Goal: Task Accomplishment & Management: Complete application form

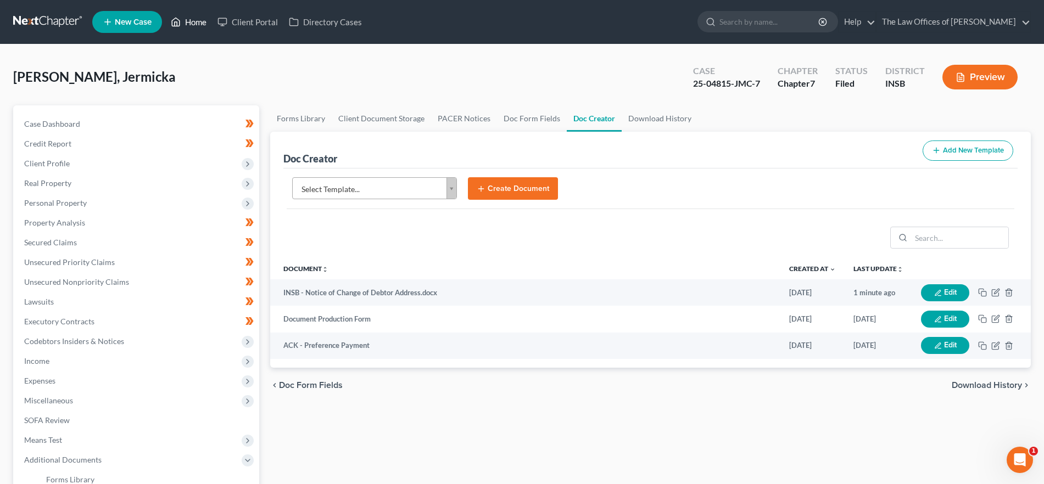
drag, startPoint x: 190, startPoint y: 21, endPoint x: 26, endPoint y: 110, distance: 185.9
click at [189, 21] on link "Home" at bounding box center [188, 22] width 47 height 20
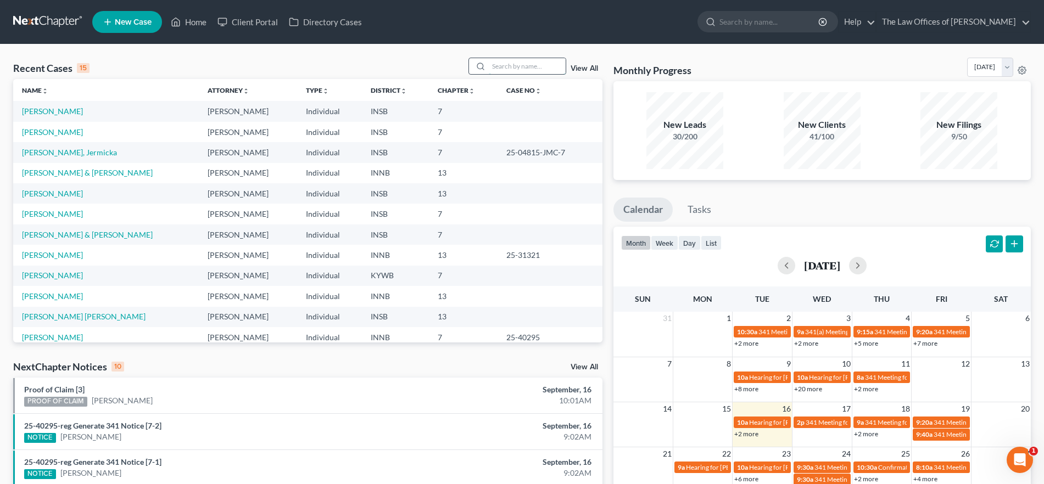
click at [500, 68] on input "search" at bounding box center [527, 66] width 77 height 16
type input "[PERSON_NAME]"
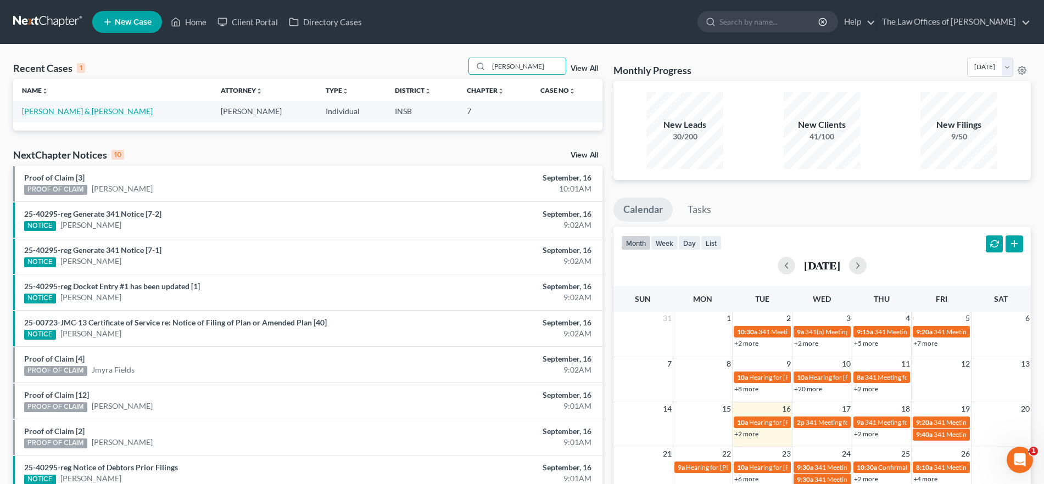
click at [52, 108] on link "[PERSON_NAME] & [PERSON_NAME]" at bounding box center [87, 111] width 131 height 9
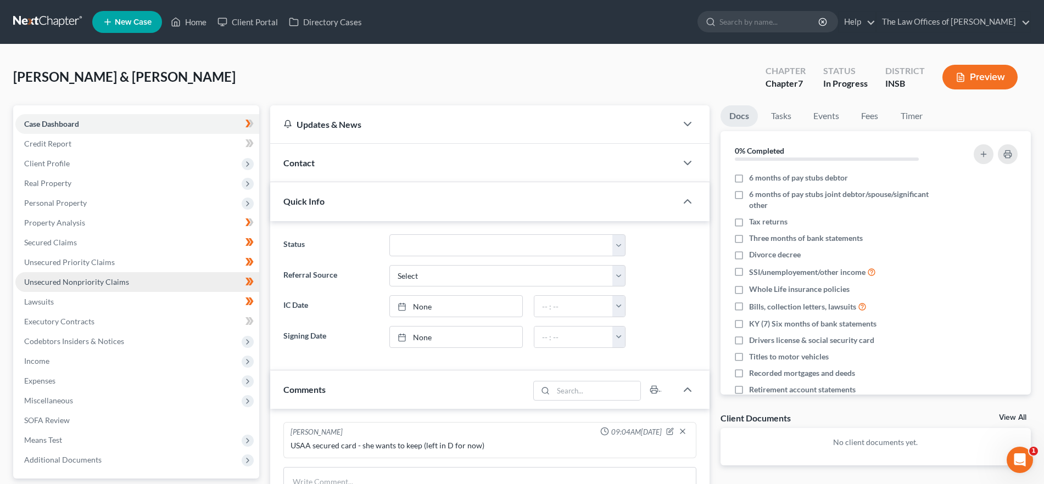
click at [99, 282] on span "Unsecured Nonpriority Claims" at bounding box center [76, 281] width 105 height 9
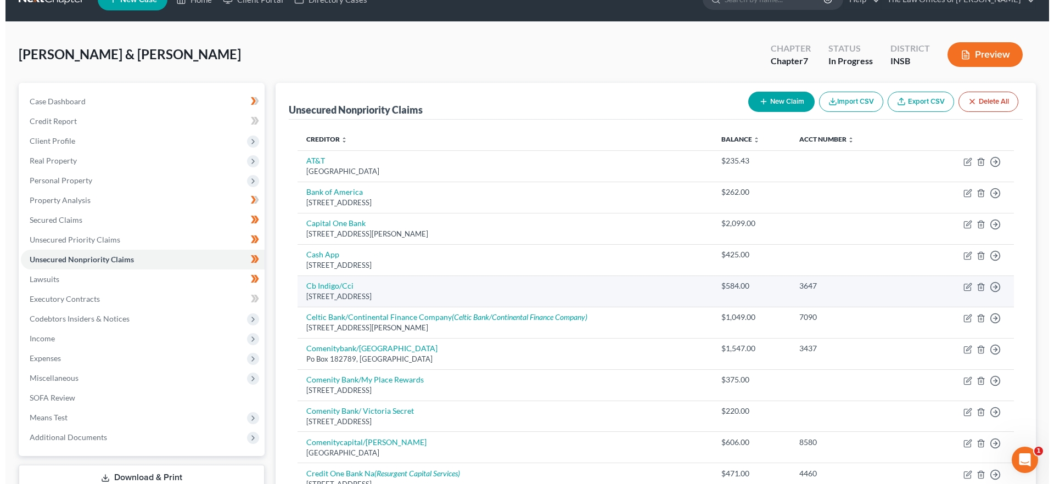
scroll to position [14, 0]
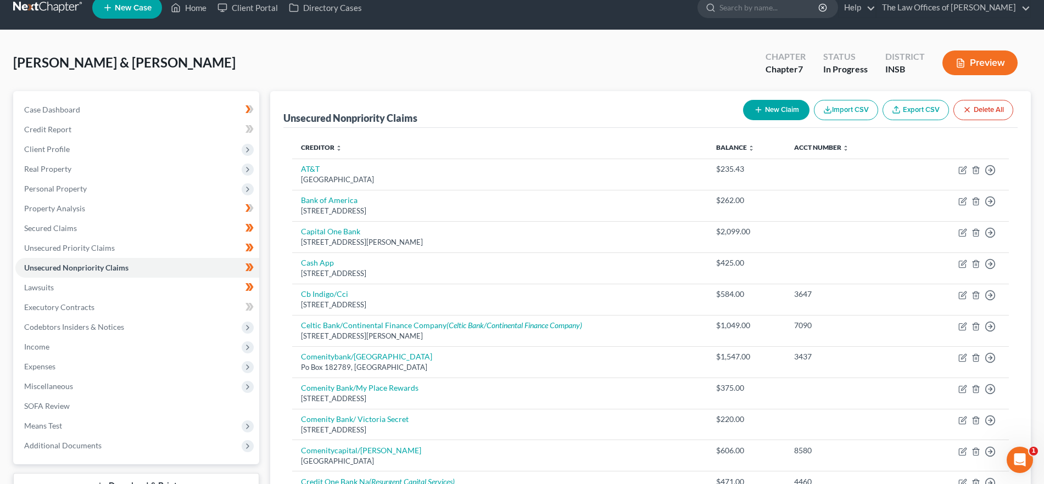
click at [759, 105] on icon "button" at bounding box center [758, 109] width 9 height 9
select select "2"
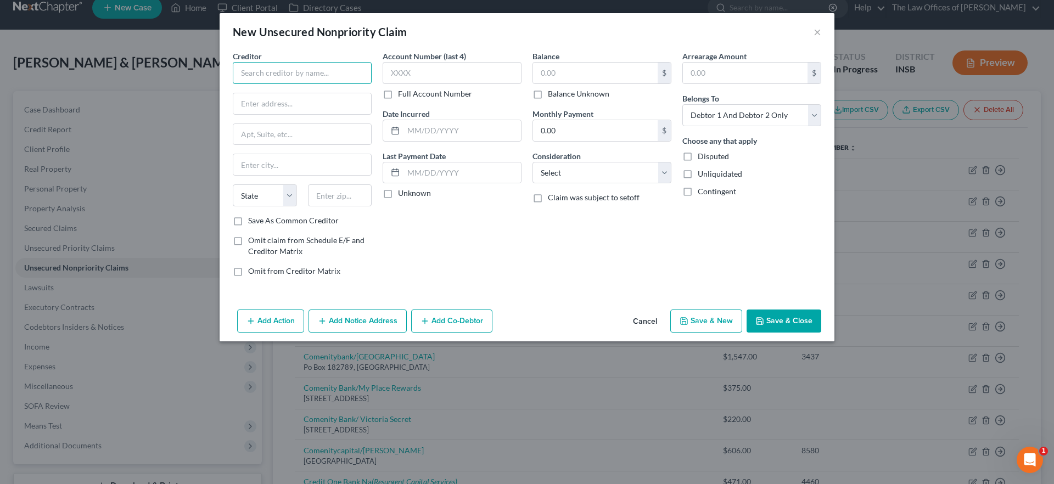
click at [316, 72] on input "text" at bounding box center [302, 73] width 139 height 22
type input "[PERSON_NAME]"
type input "[STREET_ADDRESS]"
type input "48092"
click at [445, 267] on div "Account Number (last 4) Full Account Number Date Incurred Last Payment Date Unk…" at bounding box center [452, 168] width 150 height 235
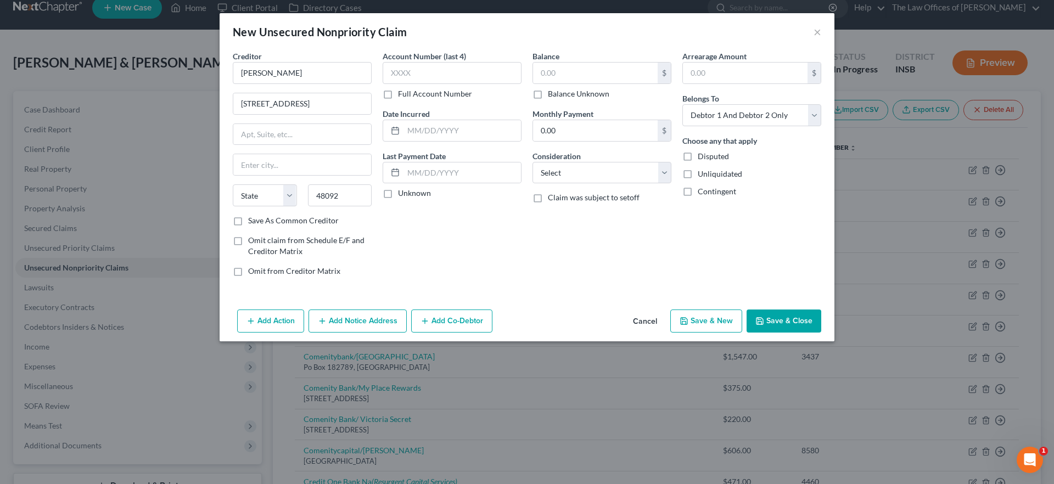
type input "[PERSON_NAME]"
select select "23"
click at [467, 75] on input "text" at bounding box center [452, 73] width 139 height 22
type input "7350"
drag, startPoint x: 611, startPoint y: 164, endPoint x: 606, endPoint y: 182, distance: 19.5
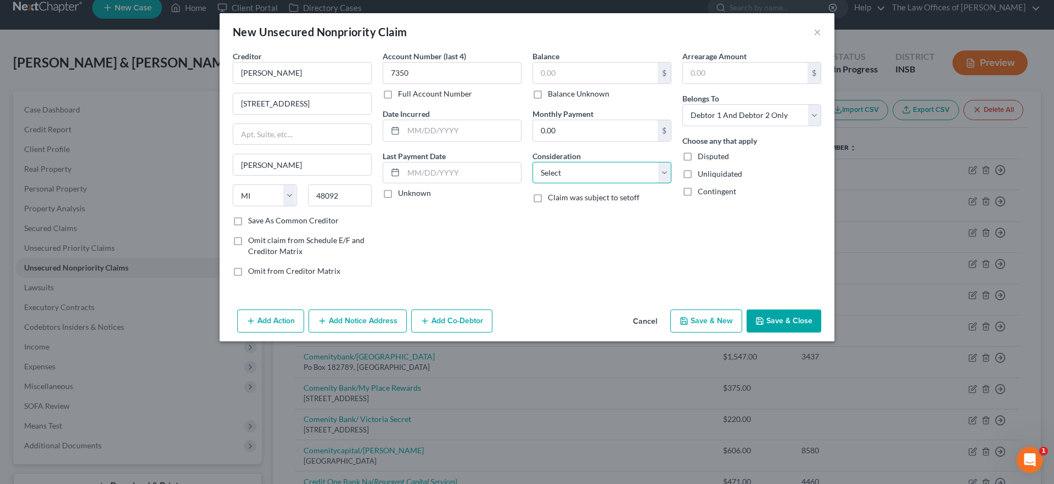
click at [611, 164] on select "Select Cable / Satellite Services Collection Agency Credit Card Debt Debt Couns…" at bounding box center [602, 173] width 139 height 22
select select "1"
click at [533, 162] on select "Select Cable / Satellite Services Collection Agency Credit Card Debt Debt Couns…" at bounding box center [602, 173] width 139 height 22
drag, startPoint x: 705, startPoint y: 114, endPoint x: 710, endPoint y: 124, distance: 11.5
click at [705, 114] on select "Select Debtor 1 Only Debtor 2 Only Debtor 1 And Debtor 2 Only At Least One Of T…" at bounding box center [751, 115] width 139 height 22
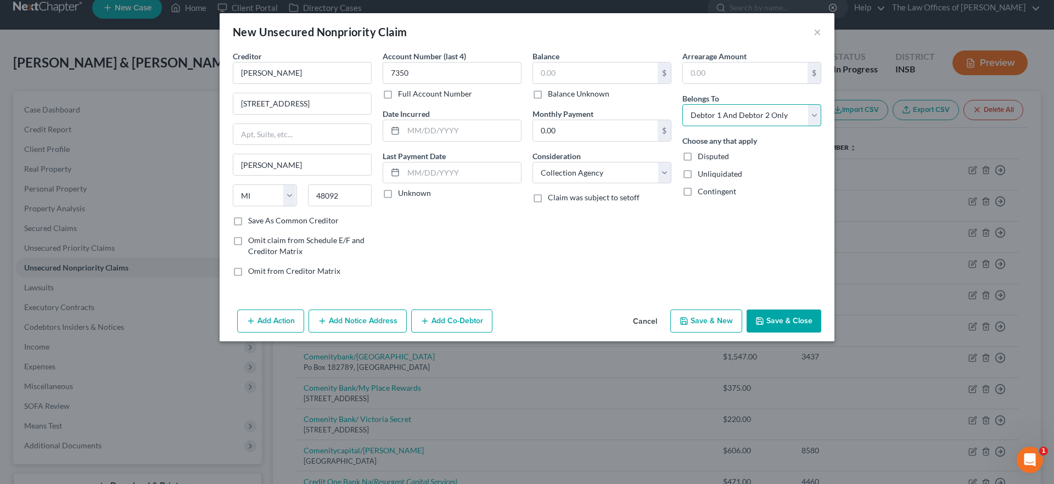
select select "1"
click at [682, 104] on select "Select Debtor 1 Only Debtor 2 Only Debtor 1 And Debtor 2 Only At Least One Of T…" at bounding box center [751, 115] width 139 height 22
click at [590, 79] on input "text" at bounding box center [595, 73] width 125 height 21
click at [554, 69] on input "text" at bounding box center [595, 73] width 125 height 21
type input "4,001.76"
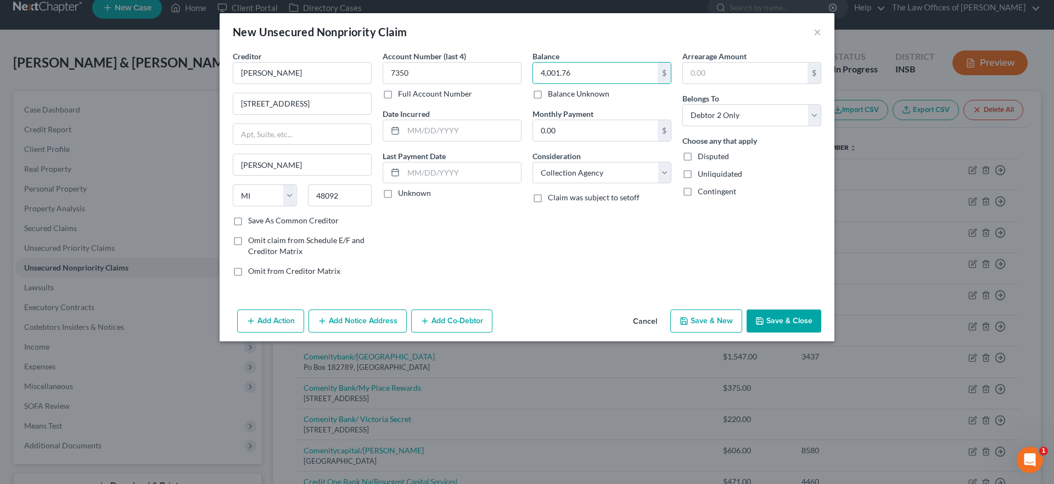
click at [381, 323] on button "Add Notice Address" at bounding box center [358, 321] width 98 height 23
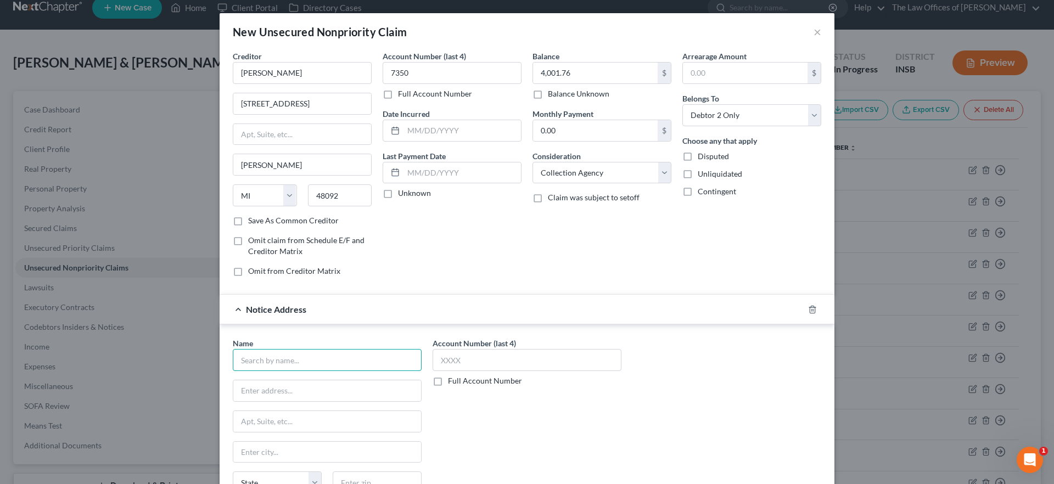
click at [271, 359] on input "text" at bounding box center [327, 360] width 189 height 22
type input "Midwest Ventures Properties, LLC dba Polo Run"
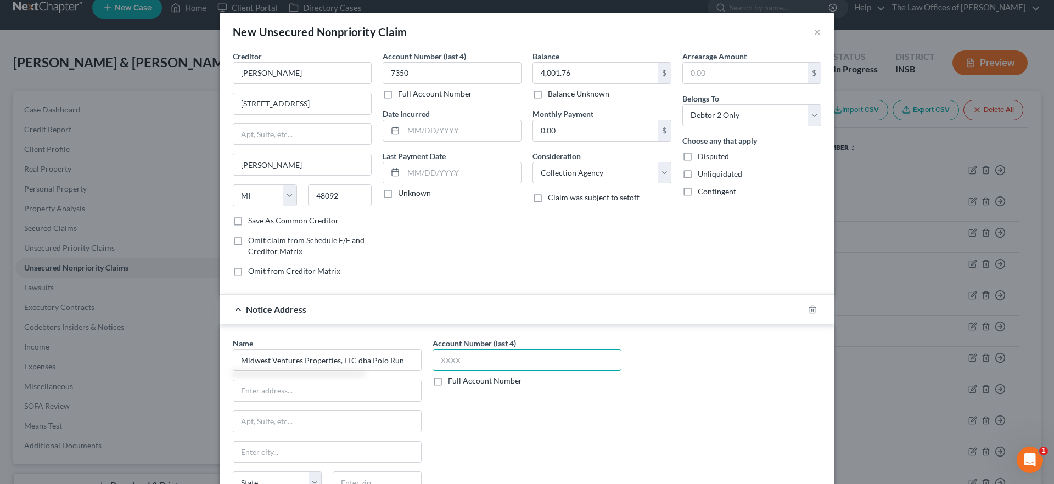
click at [453, 363] on input "text" at bounding box center [527, 360] width 189 height 22
type input "6786"
drag, startPoint x: 309, startPoint y: 389, endPoint x: 309, endPoint y: 395, distance: 6.0
click at [309, 388] on input "text" at bounding box center [327, 390] width 188 height 21
type input "Attn: Legal Department"
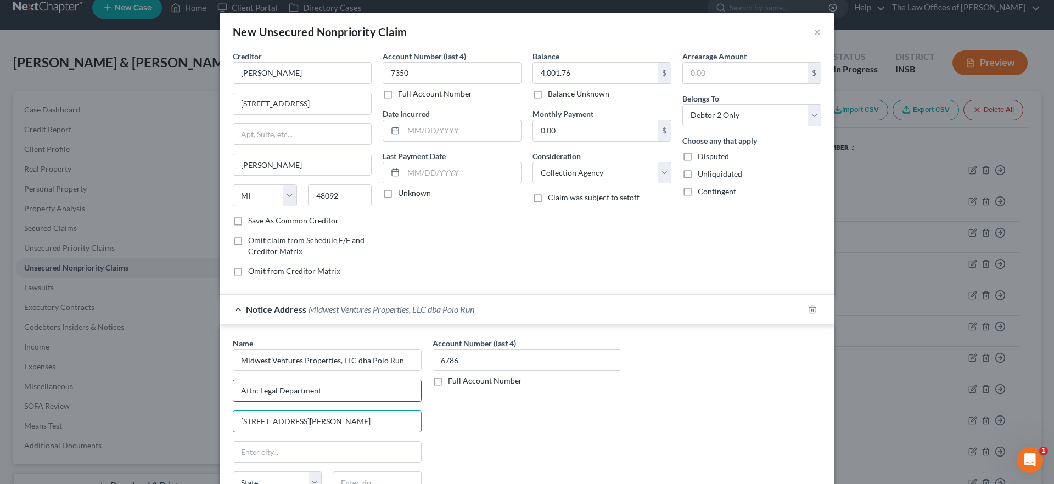
type input "[STREET_ADDRESS][PERSON_NAME]"
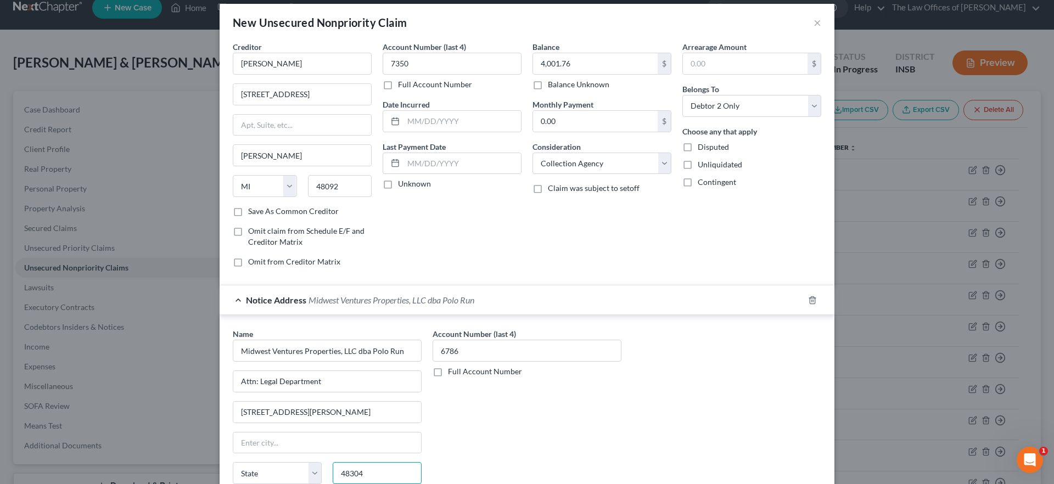
type input "48304"
click at [485, 408] on div "Account Number (last 4) 6786 Full Account Number" at bounding box center [527, 420] width 200 height 184
type input "[GEOGRAPHIC_DATA]"
select select "23"
click at [318, 354] on input "Midwest Ventures Properties, LLC dba Polo Run" at bounding box center [327, 351] width 189 height 22
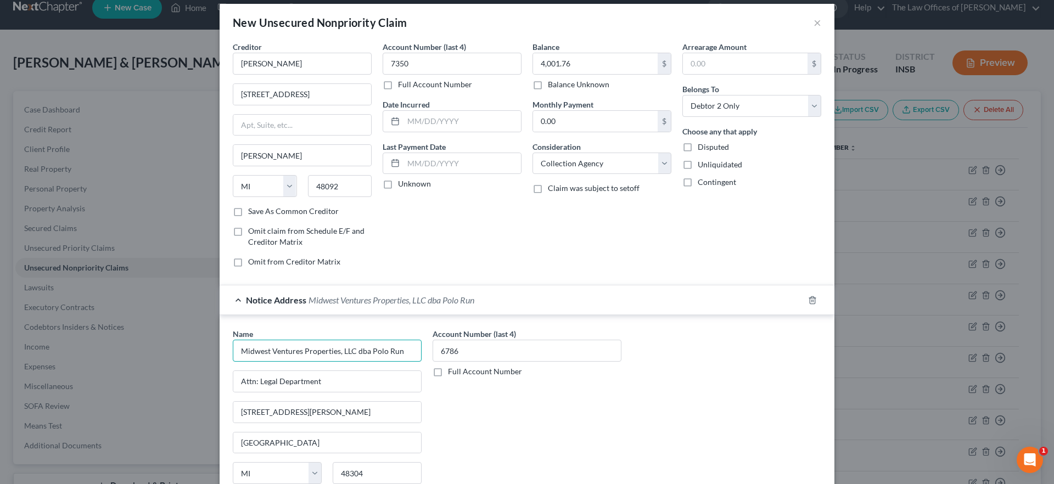
click at [318, 354] on input "Midwest Ventures Properties, LLC dba Polo Run" at bounding box center [327, 351] width 189 height 22
click at [556, 412] on div "Account Number (last 4) 6786 Full Account Number" at bounding box center [527, 420] width 200 height 184
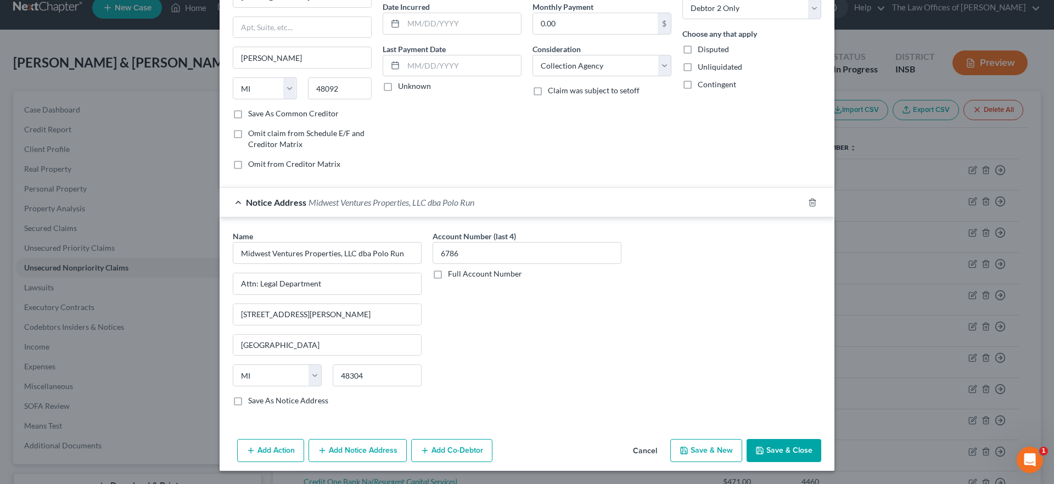
click at [365, 445] on button "Add Notice Address" at bounding box center [358, 450] width 98 height 23
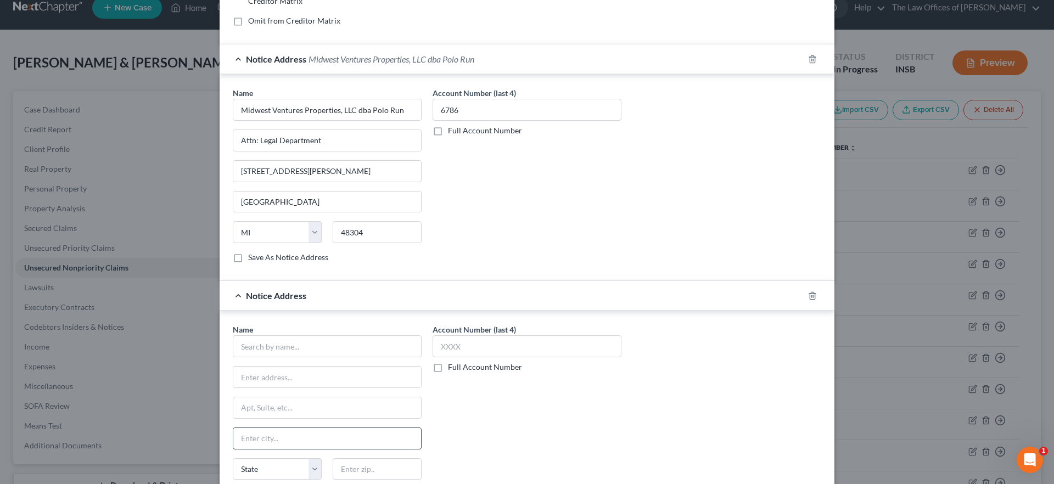
scroll to position [270, 0]
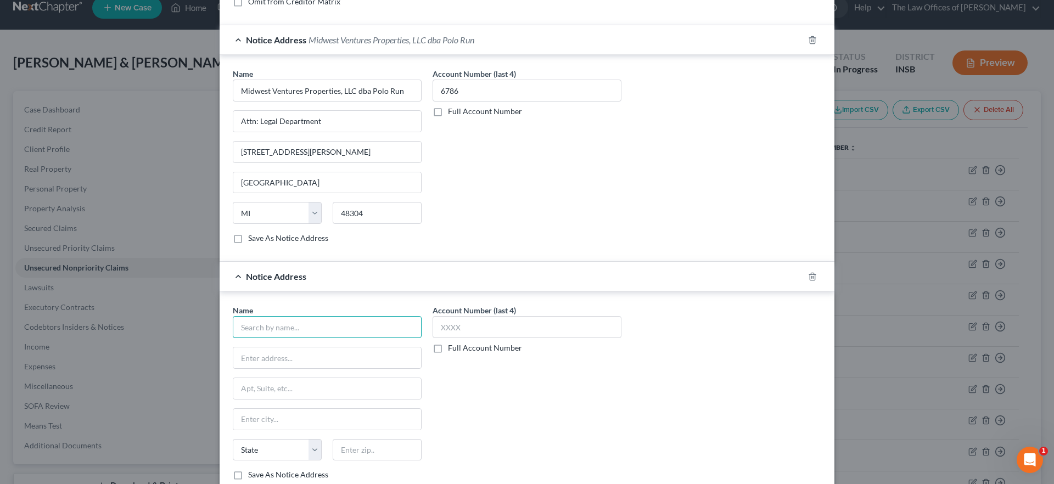
click at [249, 327] on input "text" at bounding box center [327, 327] width 189 height 22
type input "Polo Run Apartments"
type input "[STREET_ADDRESS]"
type input "46142"
click at [526, 370] on div "Account Number (last 4) Full Account Number" at bounding box center [527, 397] width 200 height 184
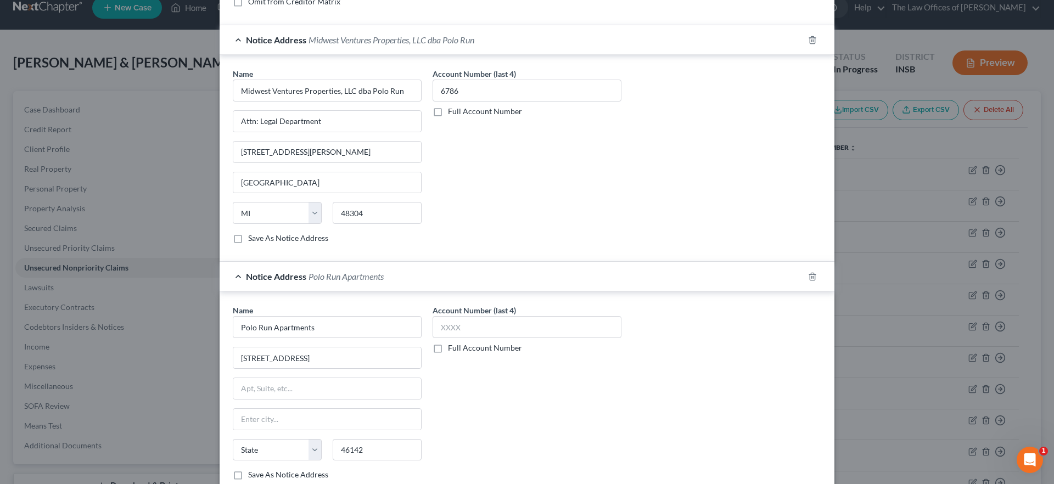
type input "Greenwood"
select select "15"
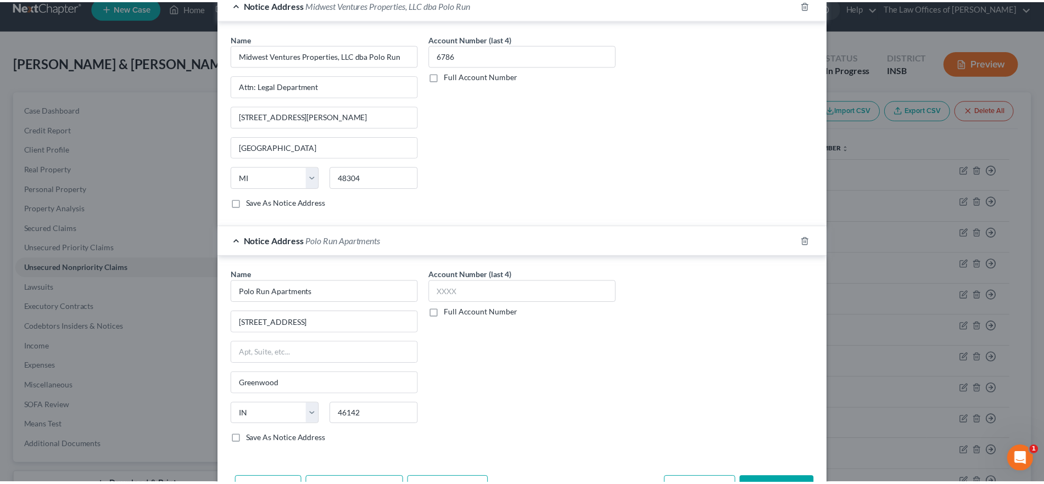
scroll to position [344, 0]
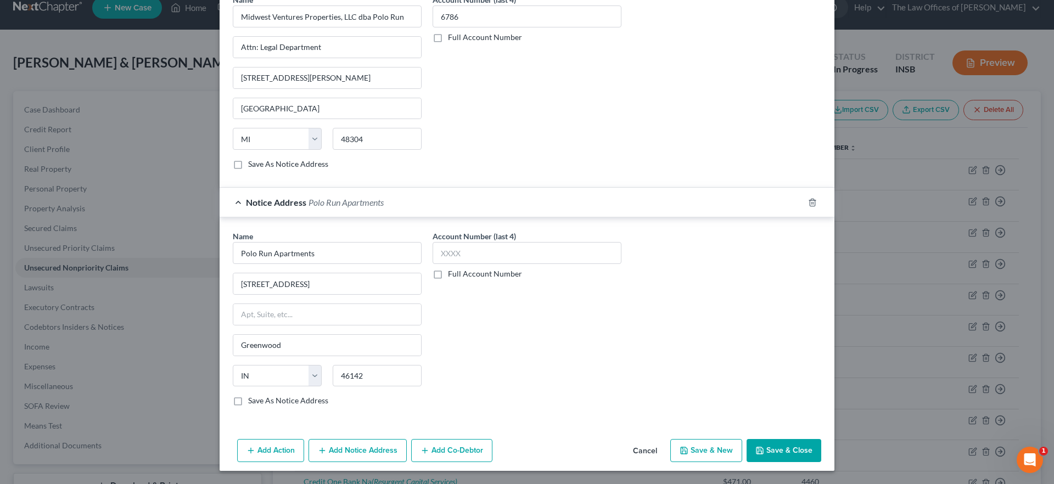
drag, startPoint x: 762, startPoint y: 448, endPoint x: 595, endPoint y: 389, distance: 177.6
click at [762, 448] on button "Save & Close" at bounding box center [784, 450] width 75 height 23
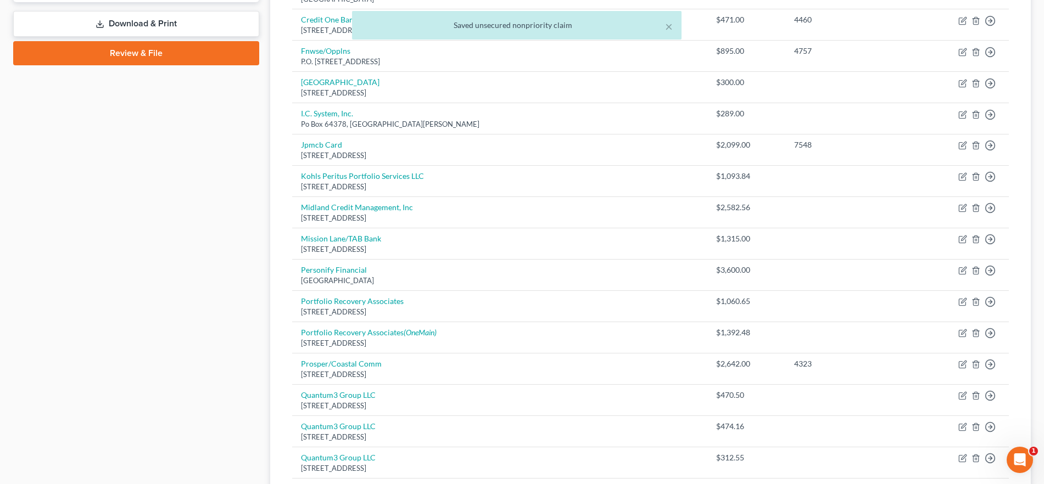
scroll to position [815, 0]
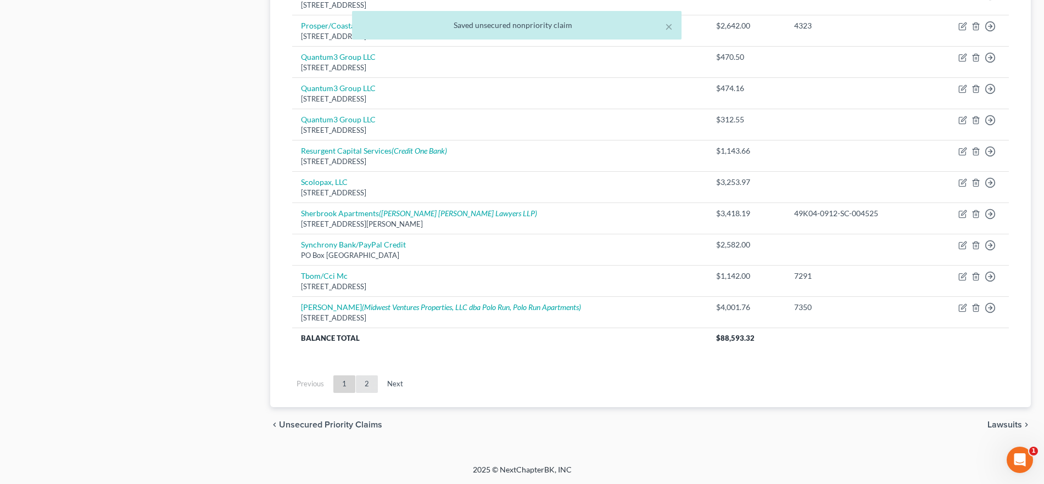
click at [366, 390] on link "2" at bounding box center [367, 385] width 22 height 18
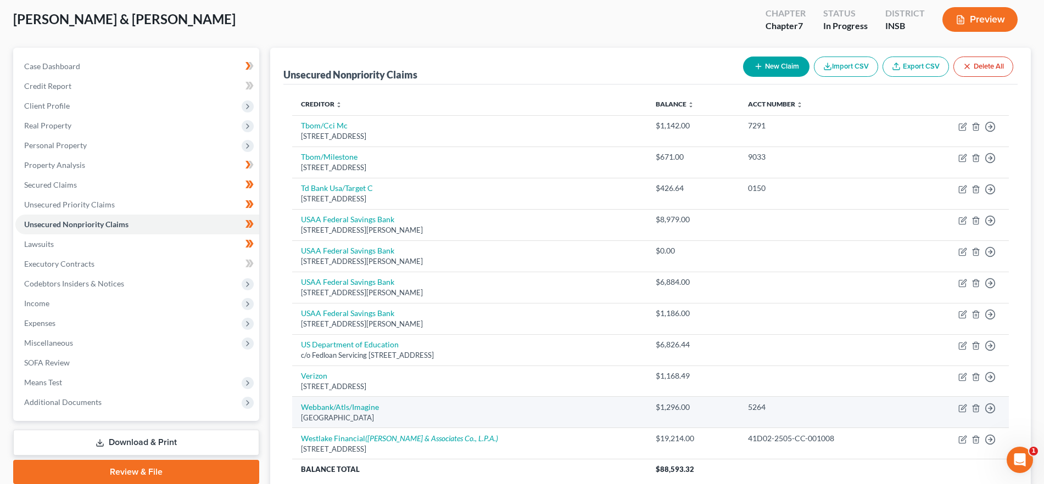
scroll to position [26, 0]
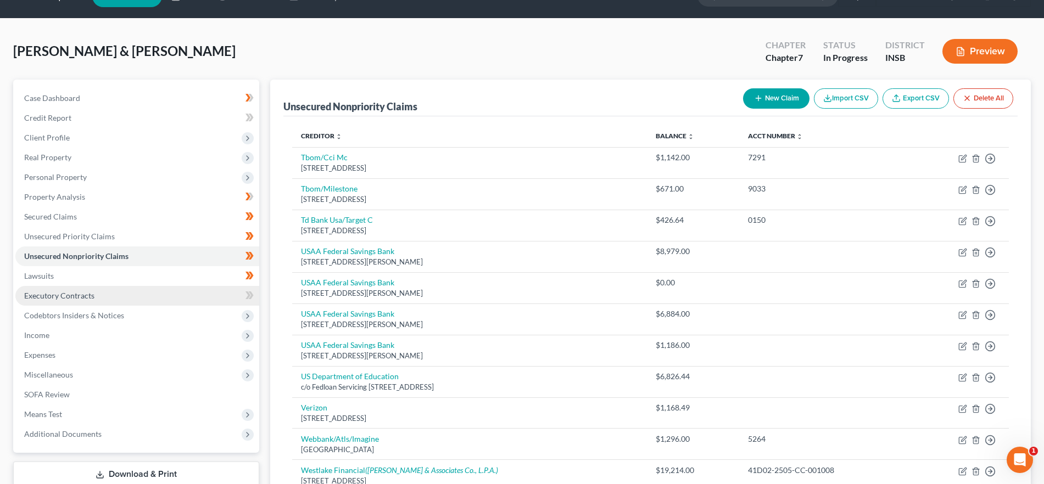
click at [84, 298] on span "Executory Contracts" at bounding box center [59, 295] width 70 height 9
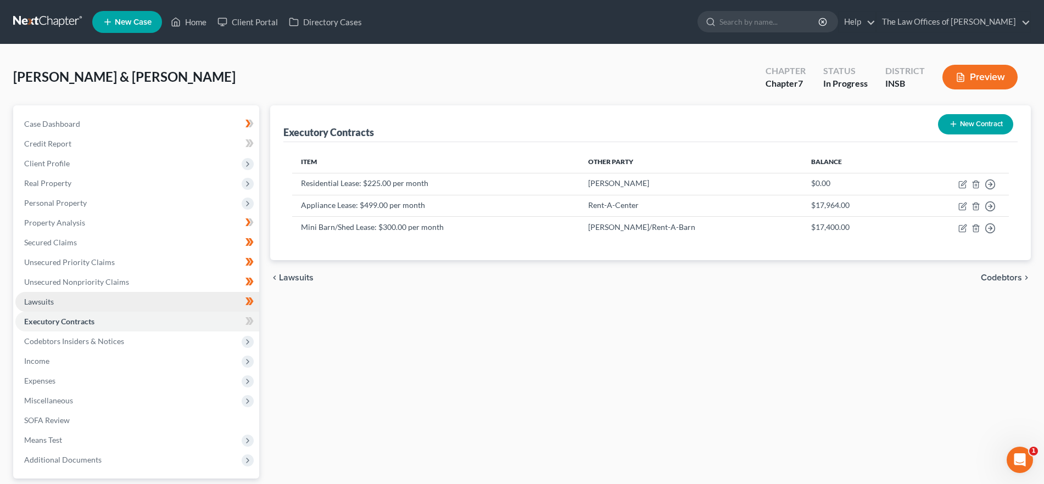
click at [145, 295] on link "Lawsuits" at bounding box center [137, 302] width 244 height 20
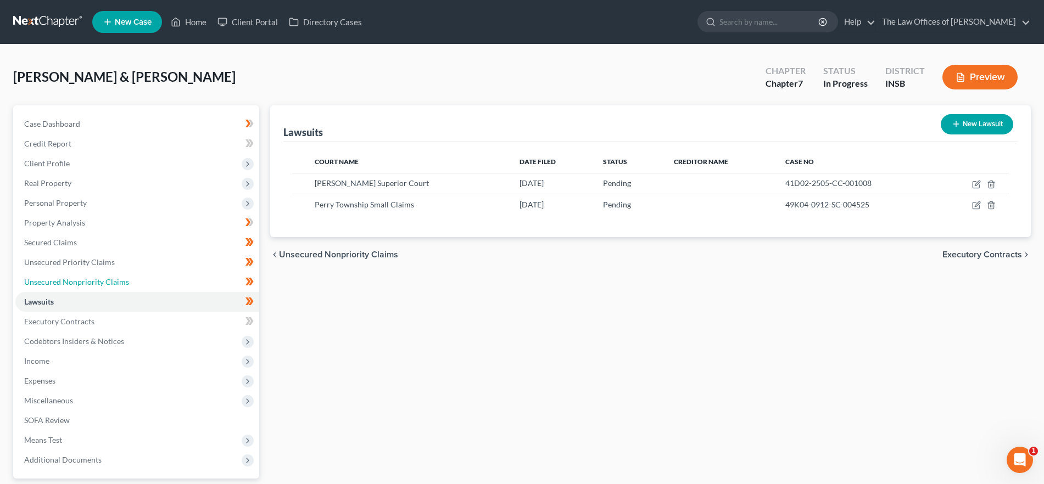
drag, startPoint x: 92, startPoint y: 278, endPoint x: 2, endPoint y: 270, distance: 90.4
click at [92, 278] on span "Unsecured Nonpriority Claims" at bounding box center [76, 281] width 105 height 9
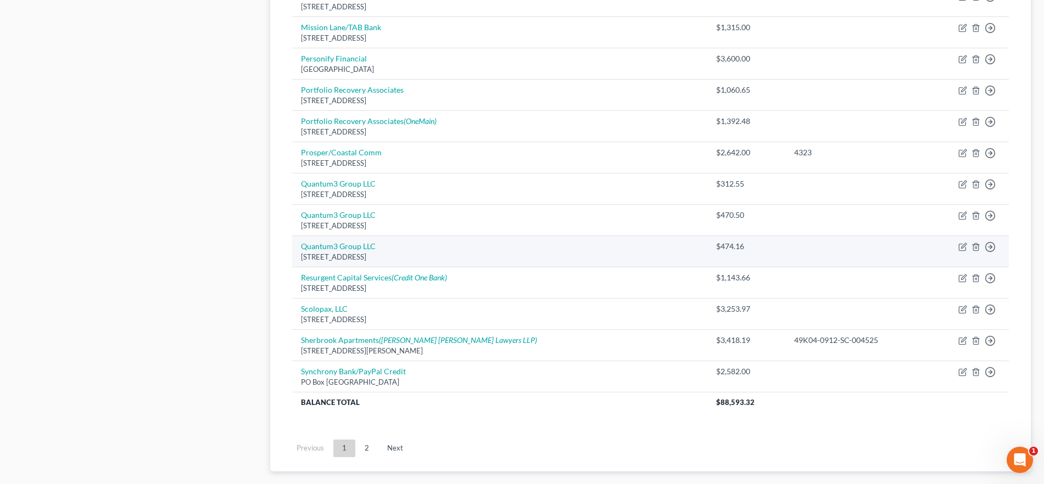
scroll to position [783, 0]
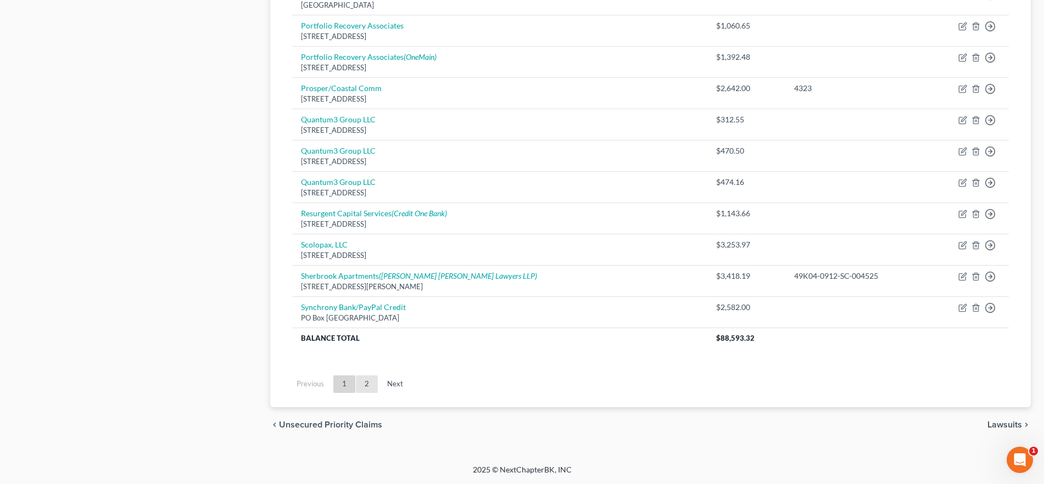
click at [372, 380] on link "2" at bounding box center [367, 385] width 22 height 18
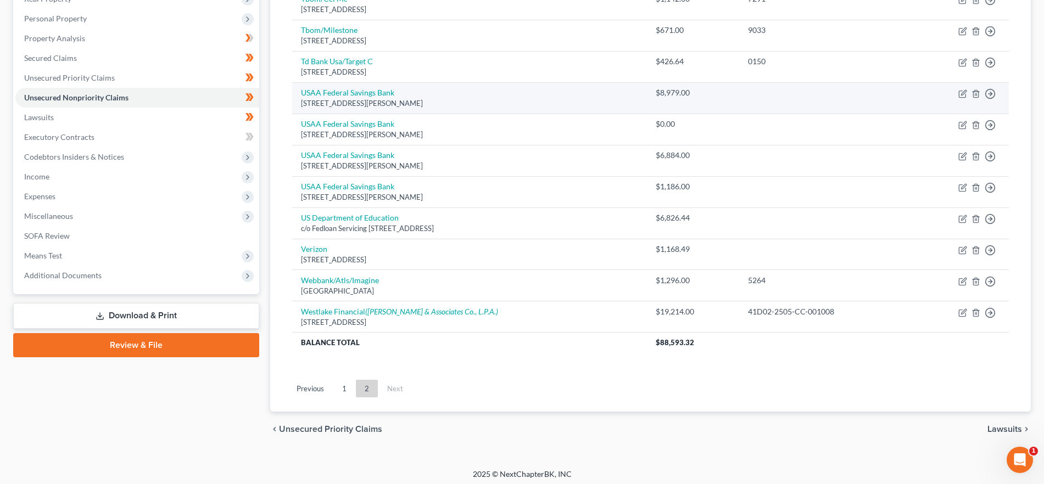
scroll to position [189, 0]
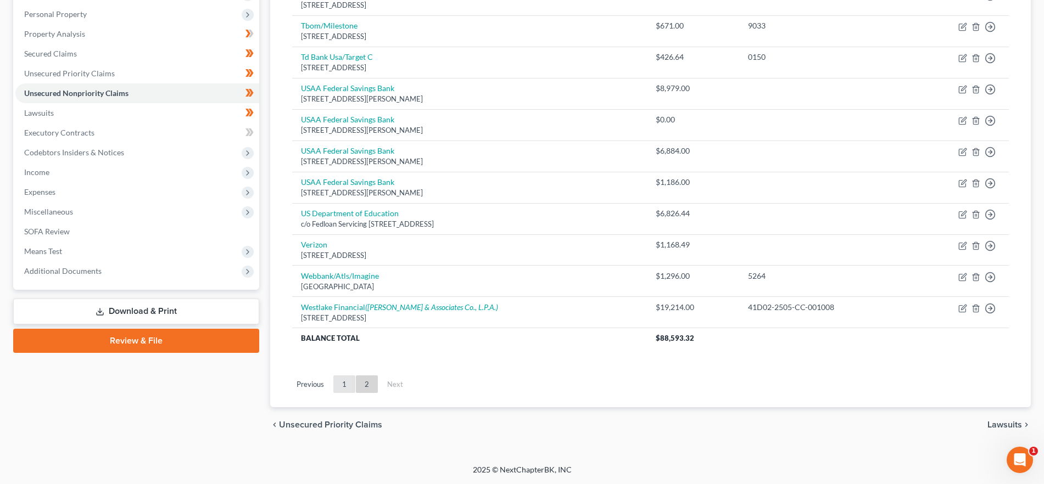
click at [335, 382] on link "1" at bounding box center [344, 385] width 22 height 18
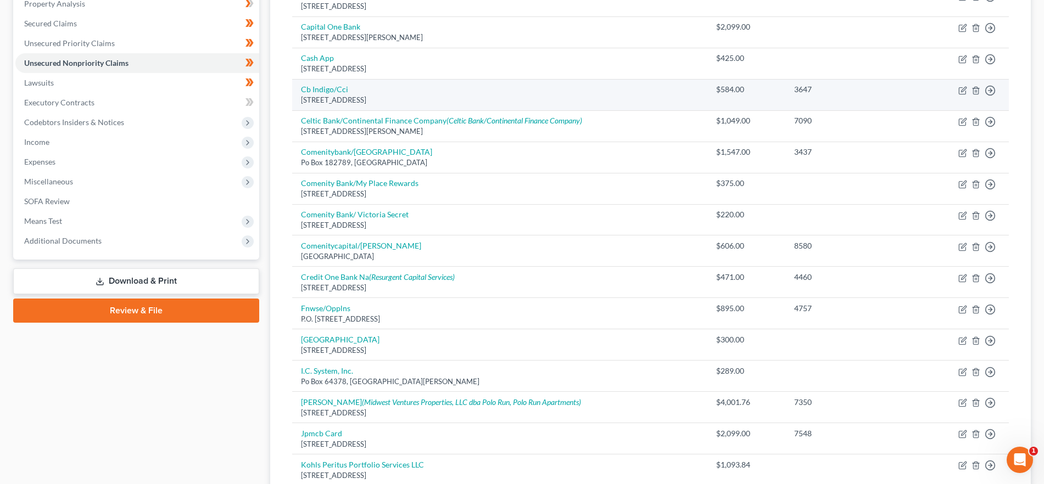
scroll to position [220, 0]
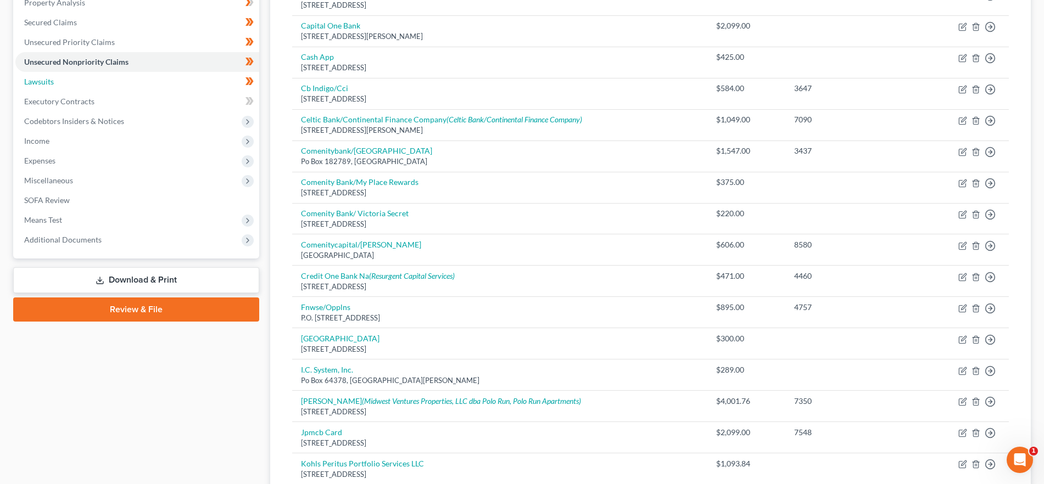
drag, startPoint x: 100, startPoint y: 73, endPoint x: 220, endPoint y: 113, distance: 126.0
click at [100, 74] on link "Lawsuits" at bounding box center [137, 82] width 244 height 20
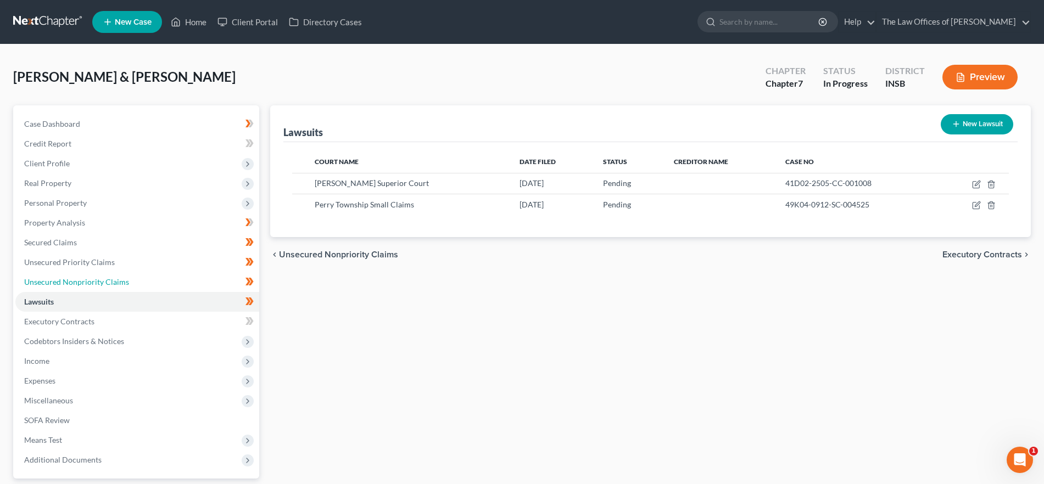
drag, startPoint x: 97, startPoint y: 285, endPoint x: 593, endPoint y: 312, distance: 497.0
click at [97, 284] on span "Unsecured Nonpriority Claims" at bounding box center [76, 281] width 105 height 9
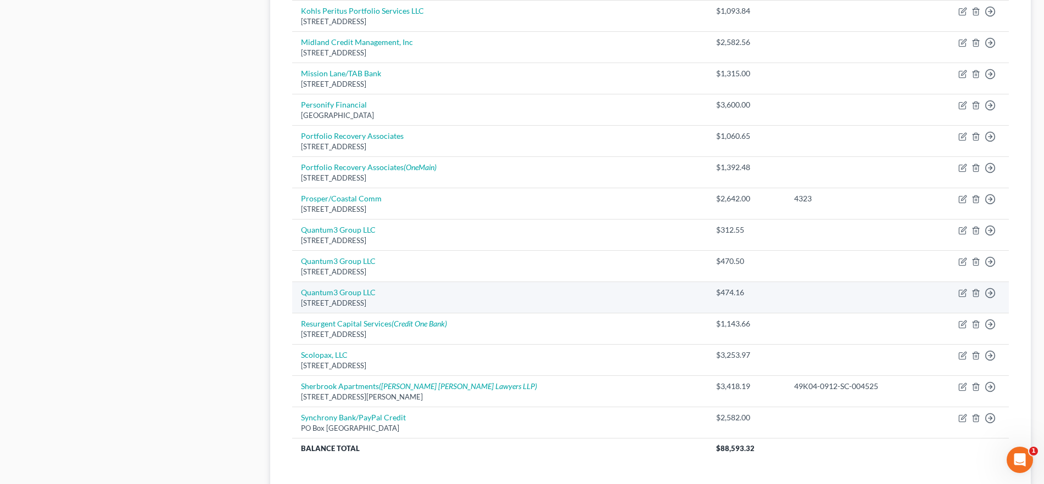
scroll to position [783, 0]
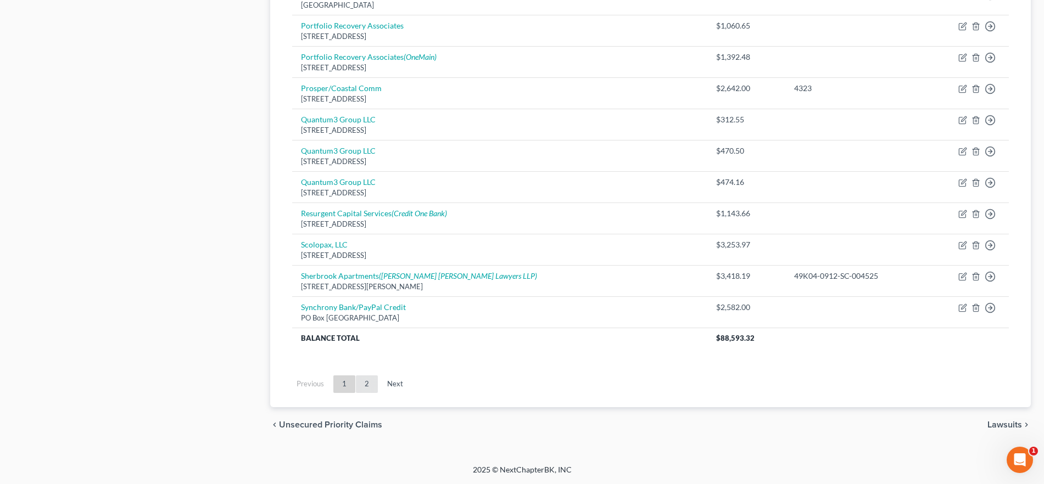
click at [371, 383] on link "2" at bounding box center [367, 385] width 22 height 18
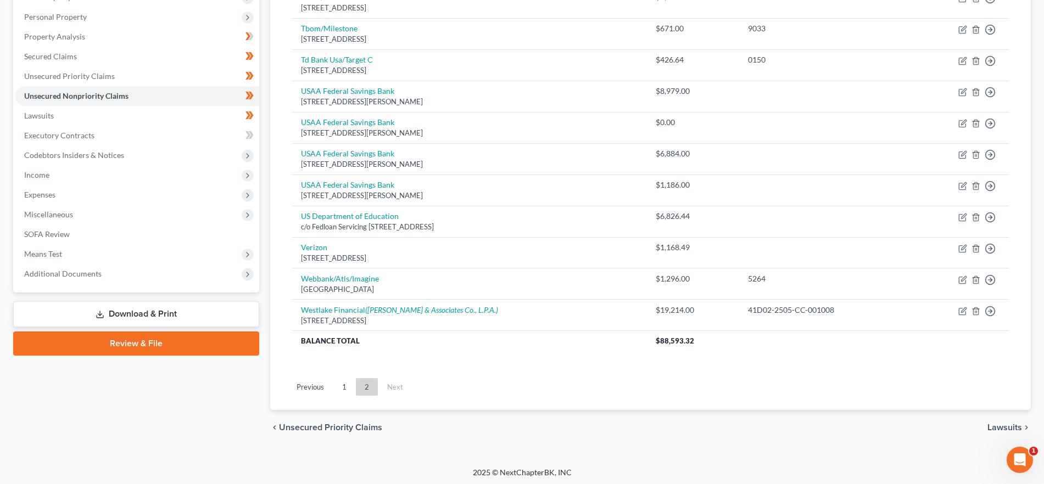
scroll to position [189, 0]
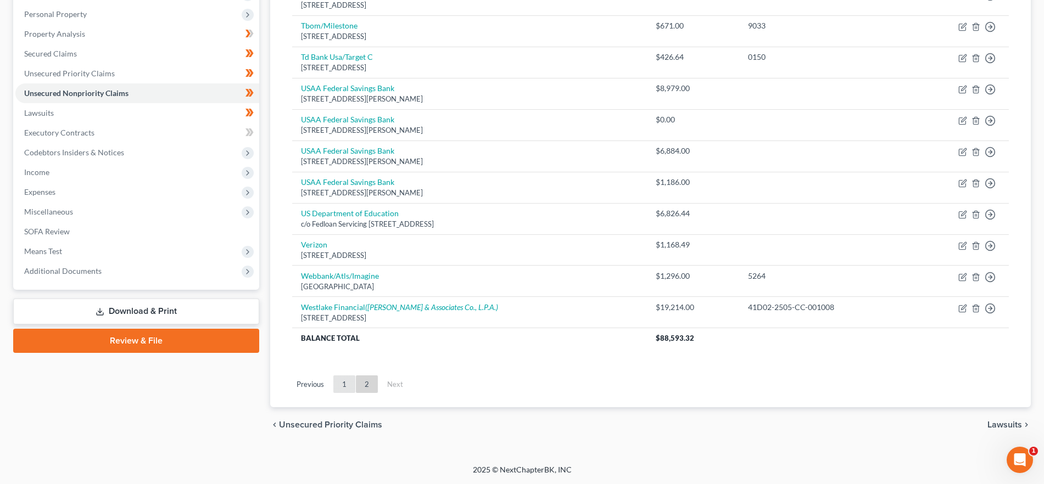
click at [339, 383] on link "1" at bounding box center [344, 385] width 22 height 18
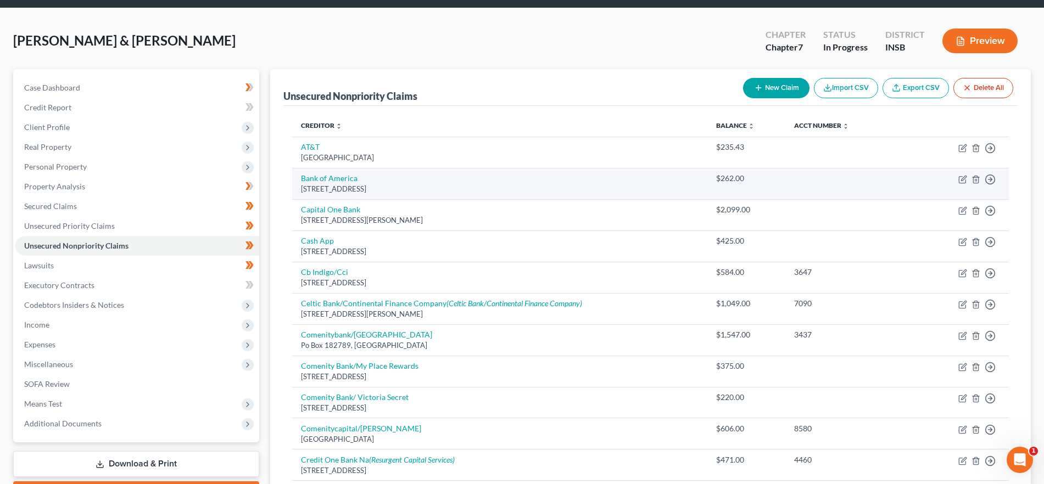
scroll to position [18, 0]
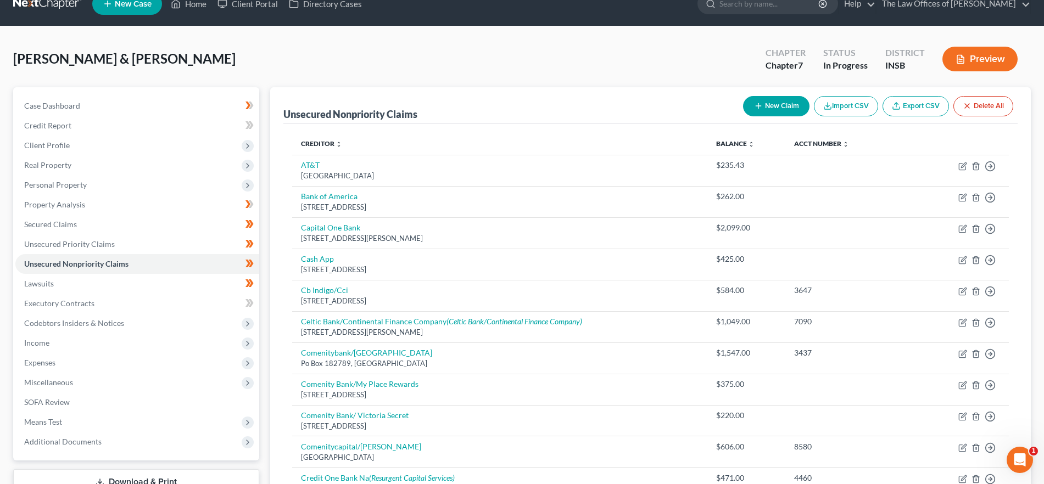
click at [759, 104] on icon "button" at bounding box center [758, 106] width 9 height 9
select select "2"
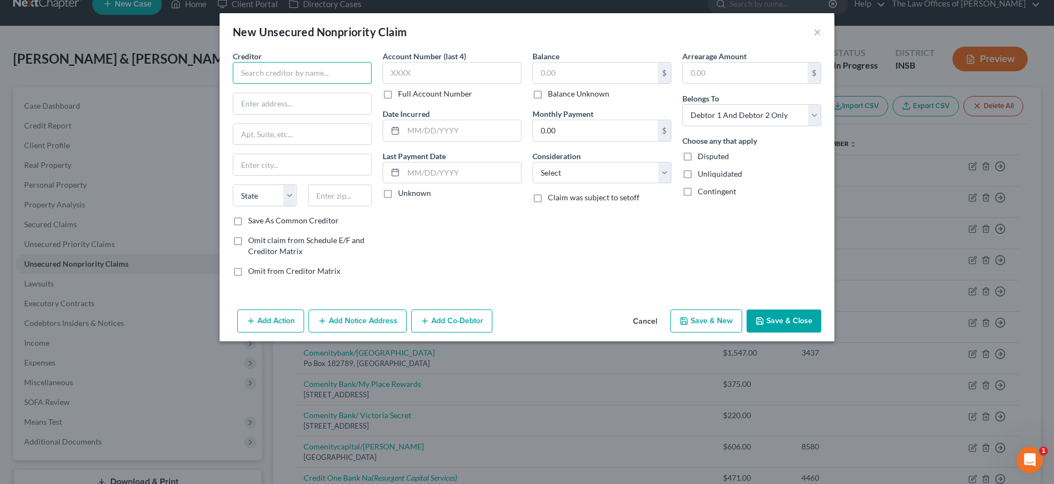
drag, startPoint x: 270, startPoint y: 74, endPoint x: 362, endPoint y: 85, distance: 93.4
click at [269, 75] on input "text" at bounding box center [302, 73] width 139 height 22
type input "Empire Auto Group Limited"
click at [398, 92] on label "Full Account Number" at bounding box center [435, 93] width 74 height 11
click at [402, 92] on input "Full Account Number" at bounding box center [405, 91] width 7 height 7
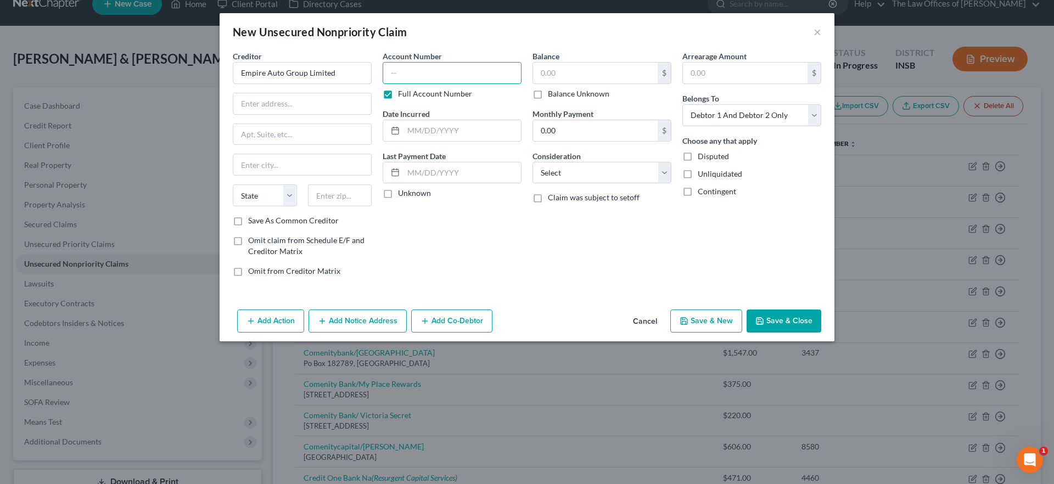
click at [411, 77] on input "text" at bounding box center [452, 73] width 139 height 22
paste input "49K012312SC00 5825"
type input "49K012312SC00 5825"
drag, startPoint x: 424, startPoint y: 81, endPoint x: 352, endPoint y: 191, distance: 131.4
click at [424, 81] on input "text" at bounding box center [452, 73] width 139 height 22
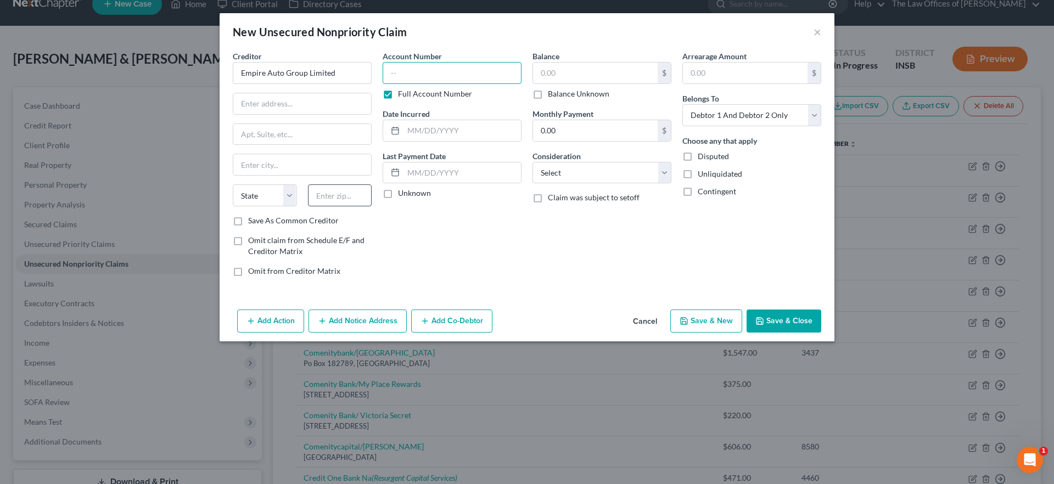
paste input "49K01-2312-SC-005825"
type input "49K01-2312-SC-005825"
click at [323, 108] on input "text" at bounding box center [302, 103] width 138 height 21
type input "[STREET_ADDRESS]"
type input "46225"
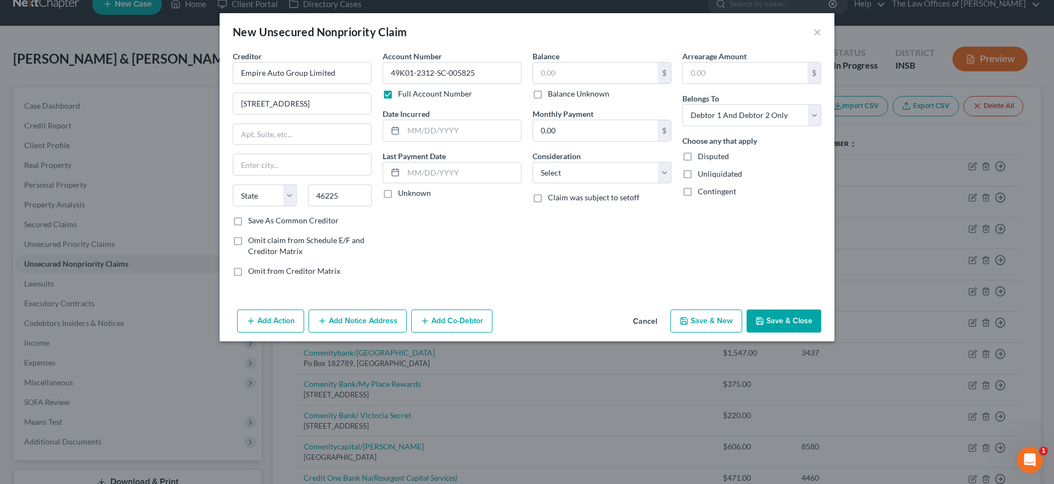
click at [423, 217] on div "Account Number 49K01-2312-SC-005825 Full Account Number Date Incurred Last Paym…" at bounding box center [452, 168] width 150 height 235
type input "[GEOGRAPHIC_DATA]"
select select "15"
click at [804, 317] on button "Save & Close" at bounding box center [784, 321] width 75 height 23
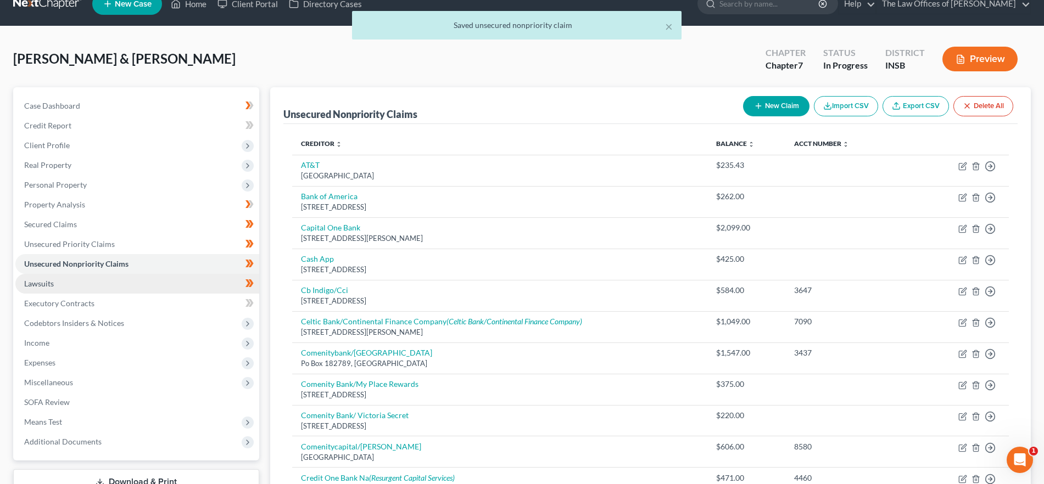
drag, startPoint x: 92, startPoint y: 279, endPoint x: 48, endPoint y: 286, distance: 44.4
click at [92, 279] on link "Lawsuits" at bounding box center [137, 284] width 244 height 20
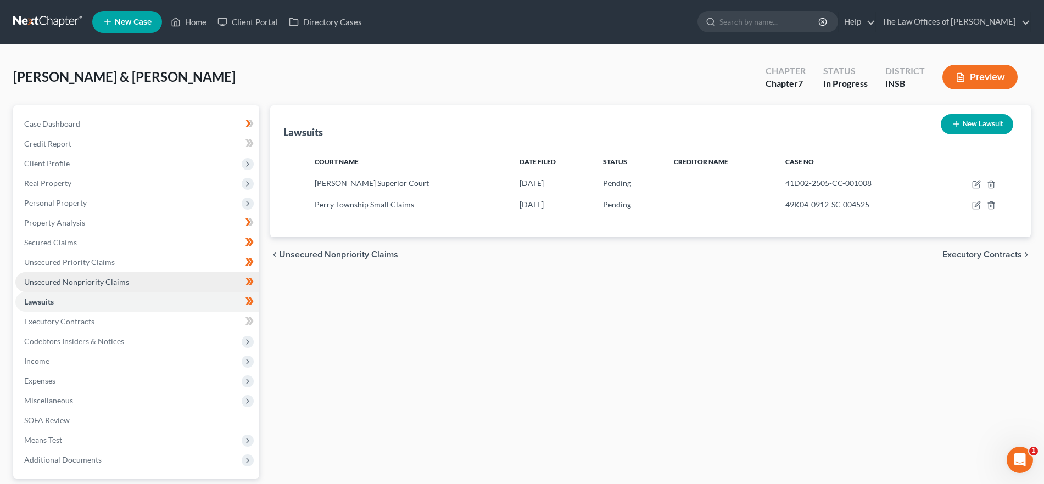
click at [110, 286] on span "Unsecured Nonpriority Claims" at bounding box center [76, 281] width 105 height 9
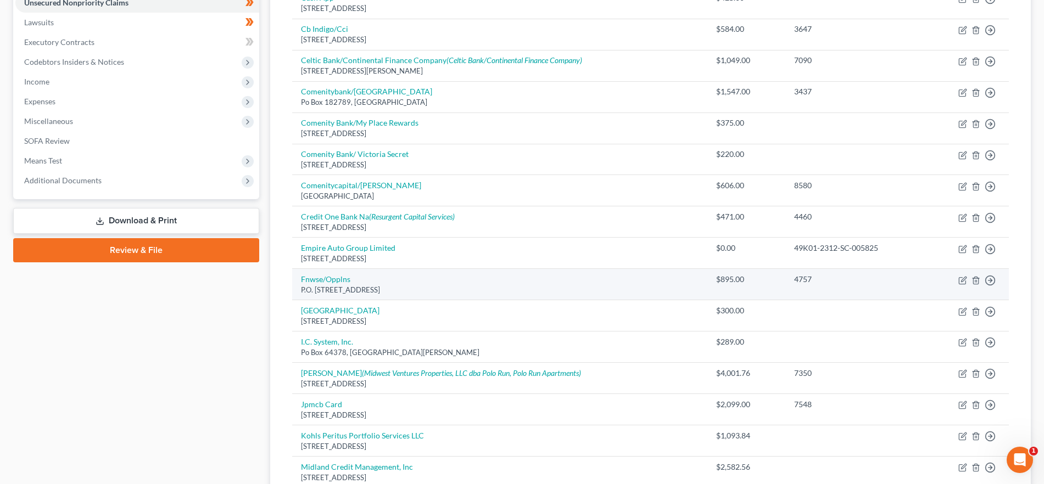
scroll to position [283, 0]
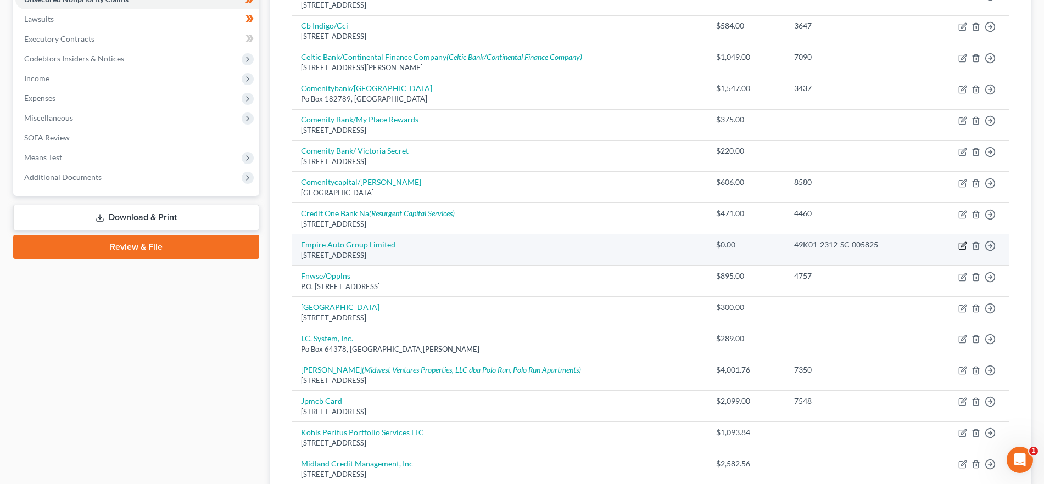
click at [962, 243] on icon "button" at bounding box center [962, 246] width 9 height 9
select select "15"
select select "2"
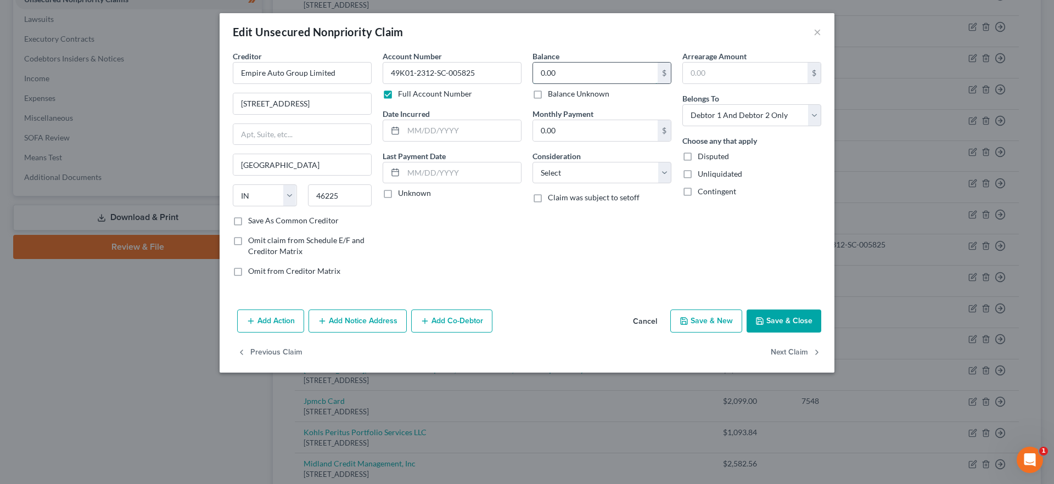
click at [591, 72] on input "0.00" at bounding box center [595, 73] width 125 height 21
type input "1,818.00"
click at [782, 323] on button "Save & Close" at bounding box center [784, 321] width 75 height 23
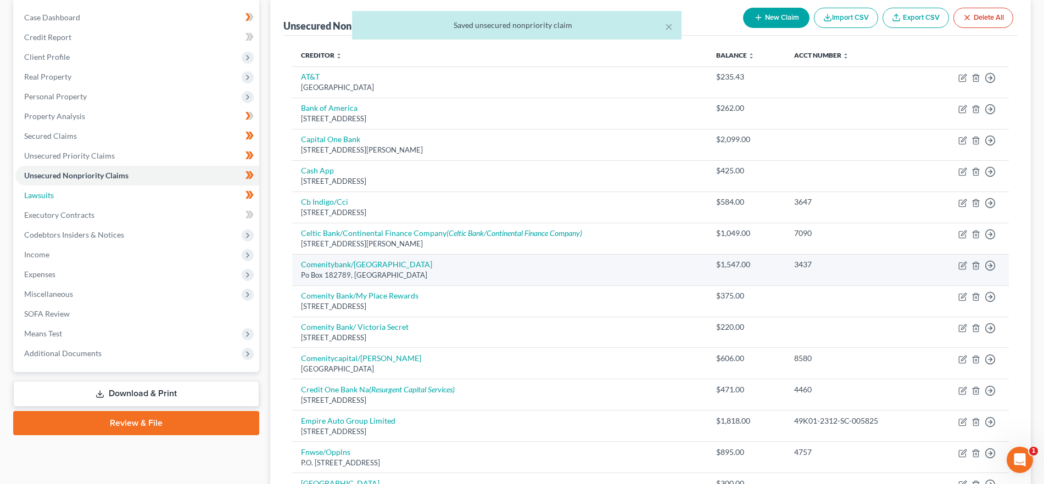
drag, startPoint x: 61, startPoint y: 188, endPoint x: 570, endPoint y: 269, distance: 515.3
click at [61, 189] on link "Lawsuits" at bounding box center [137, 196] width 244 height 20
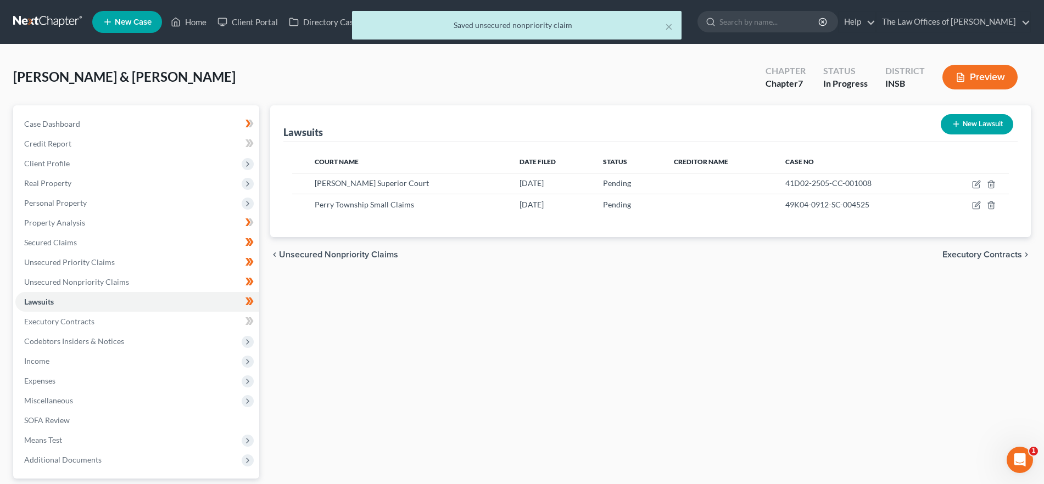
click at [974, 124] on button "New Lawsuit" at bounding box center [976, 124] width 72 height 20
select select "0"
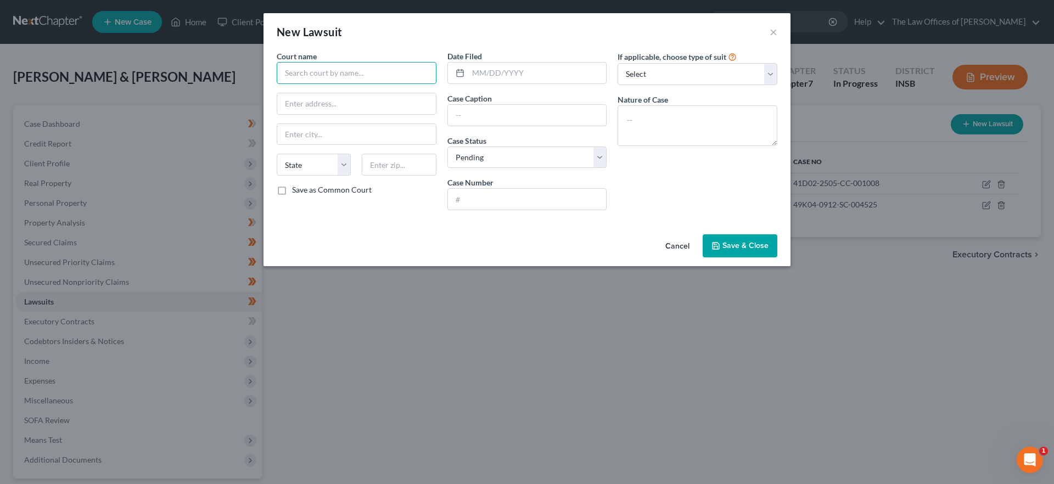
click at [330, 71] on input "text" at bounding box center [357, 73] width 160 height 22
click at [357, 91] on div "[GEOGRAPHIC_DATA]" at bounding box center [342, 92] width 114 height 11
type input "[GEOGRAPHIC_DATA]"
type input "[STREET_ADDRESS]"
type input "[GEOGRAPHIC_DATA]"
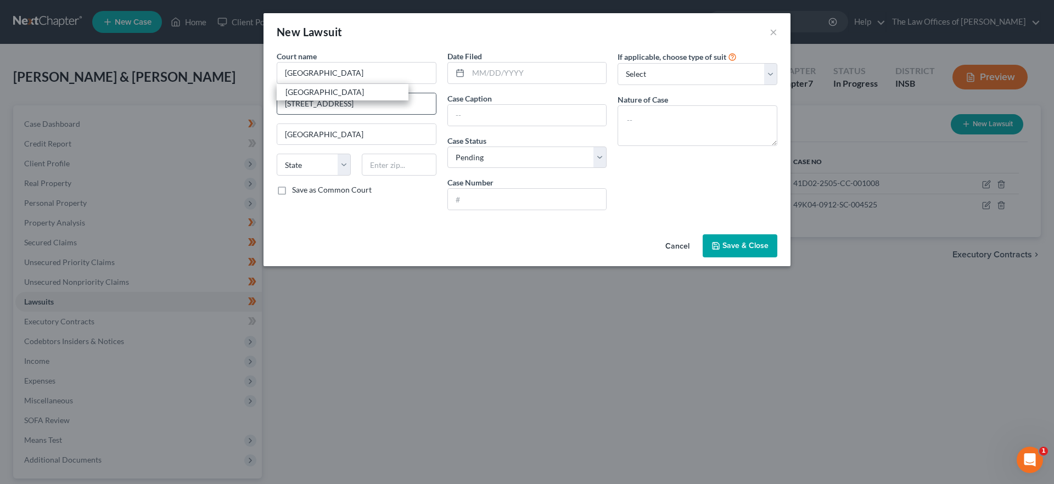
select select "15"
type input "46205"
click at [535, 80] on input "text" at bounding box center [537, 73] width 138 height 21
type input "[DATE]"
click at [483, 201] on input "text" at bounding box center [527, 199] width 159 height 21
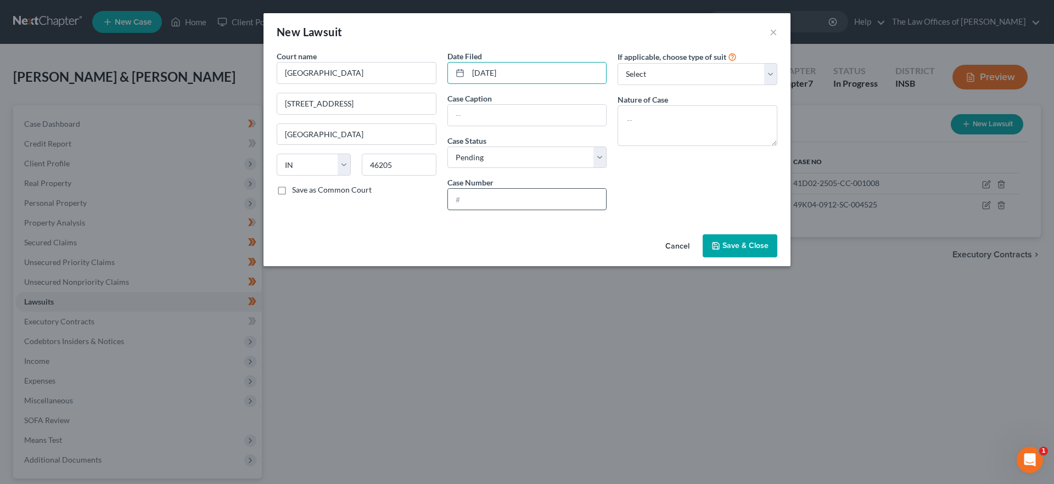
paste input "49K01-2312-SC-005825"
type input "49K01-2312-SC-005825"
click at [478, 115] on input "text" at bounding box center [527, 115] width 159 height 21
drag, startPoint x: 503, startPoint y: 117, endPoint x: 601, endPoint y: 163, distance: 107.1
click at [503, 117] on input "text" at bounding box center [527, 115] width 159 height 21
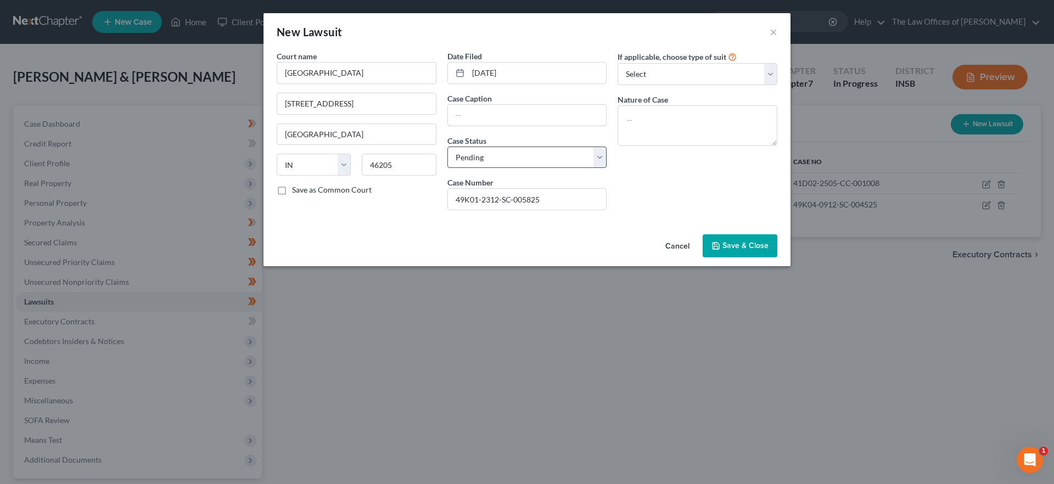
paste input "Empire Auto Group Limited v. [PERSON_NAME], [PERSON_NAME]"
type input "Empire Auto Group Limited v. [PERSON_NAME], [PERSON_NAME]"
click at [684, 192] on div "If applicable, choose type of suit Select Repossession Garnishment Foreclosure …" at bounding box center [697, 135] width 171 height 169
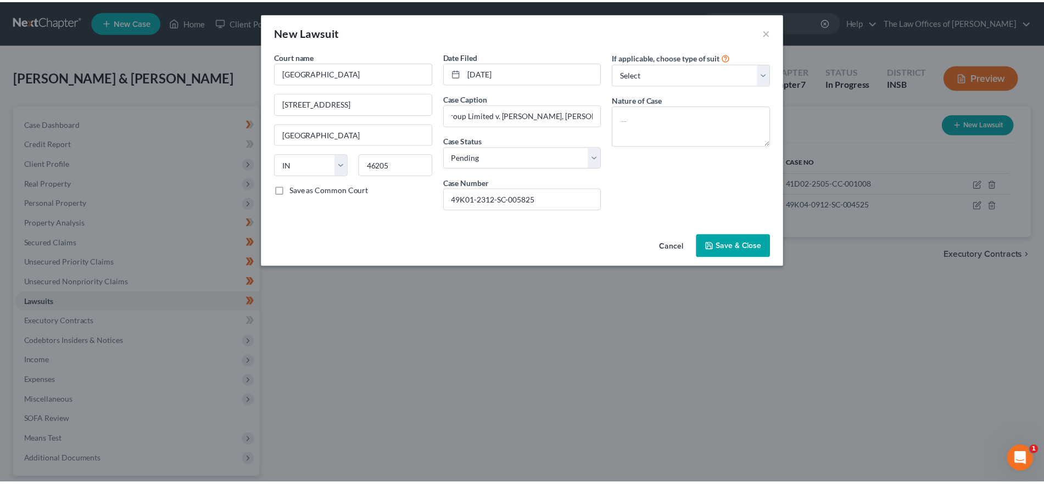
scroll to position [0, 0]
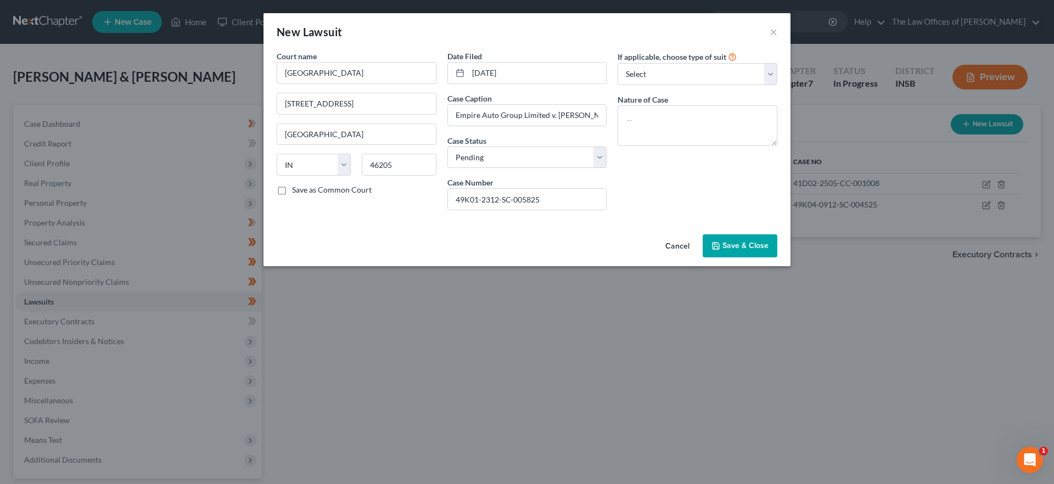
drag, startPoint x: 731, startPoint y: 246, endPoint x: 1032, endPoint y: 266, distance: 301.5
click at [731, 246] on span "Save & Close" at bounding box center [745, 245] width 46 height 9
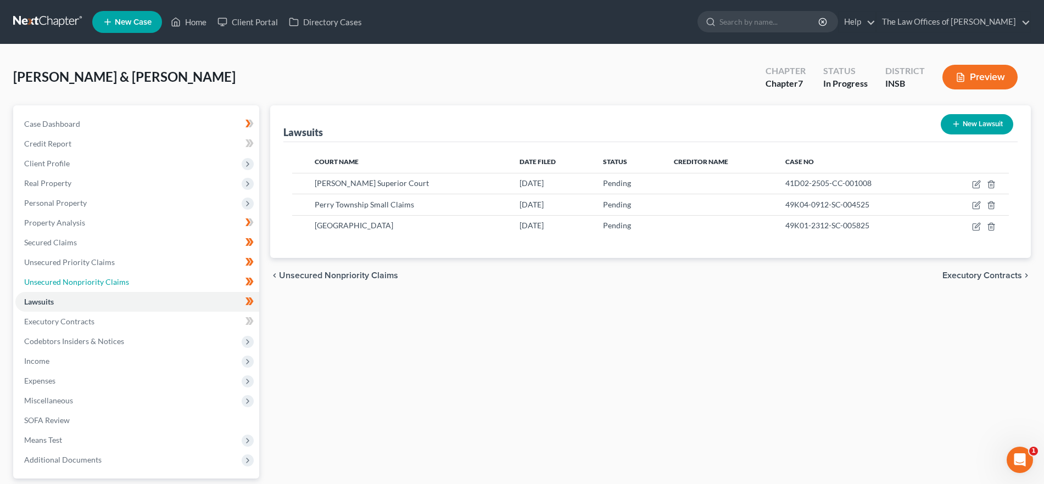
click at [124, 287] on link "Unsecured Nonpriority Claims" at bounding box center [137, 282] width 244 height 20
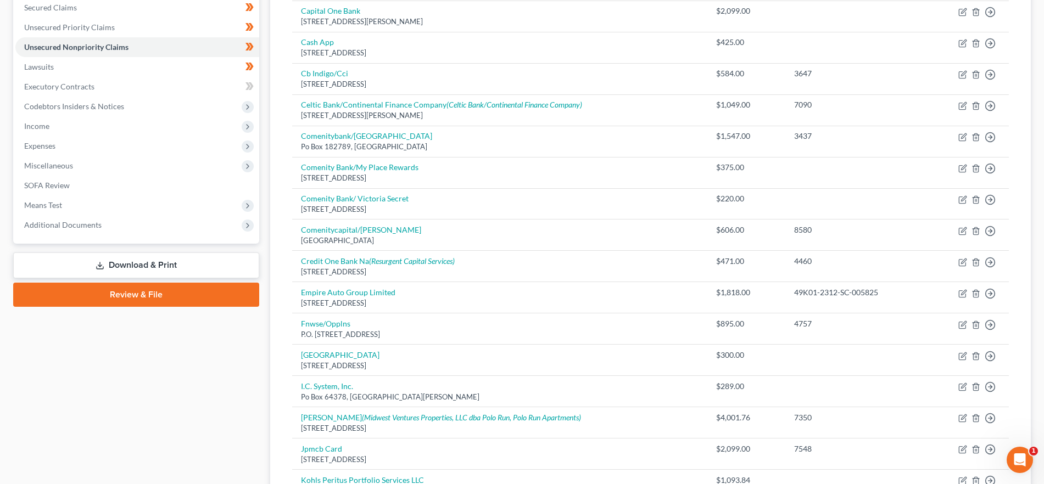
scroll to position [104, 0]
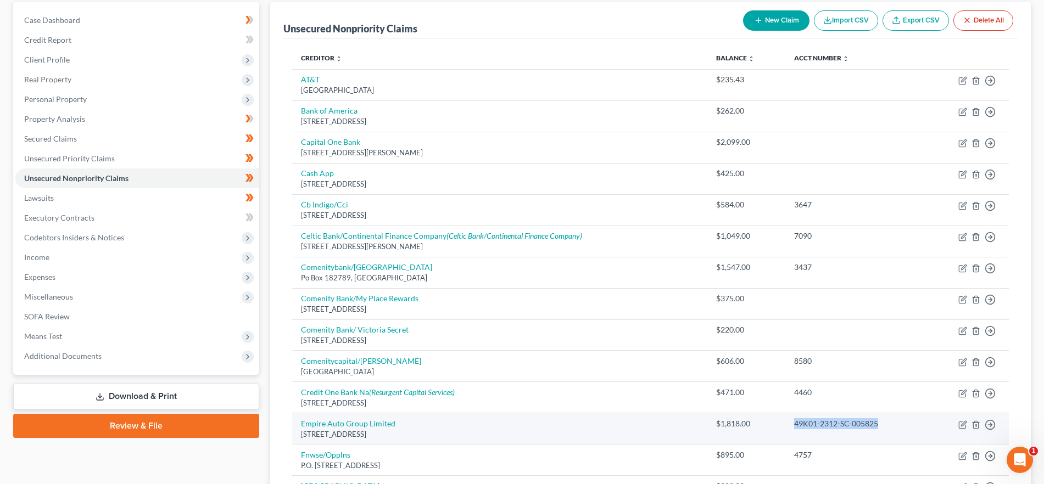
drag, startPoint x: 885, startPoint y: 425, endPoint x: 809, endPoint y: 429, distance: 76.4
click at [794, 427] on div "49K01-2312-SC-005825" at bounding box center [856, 423] width 124 height 11
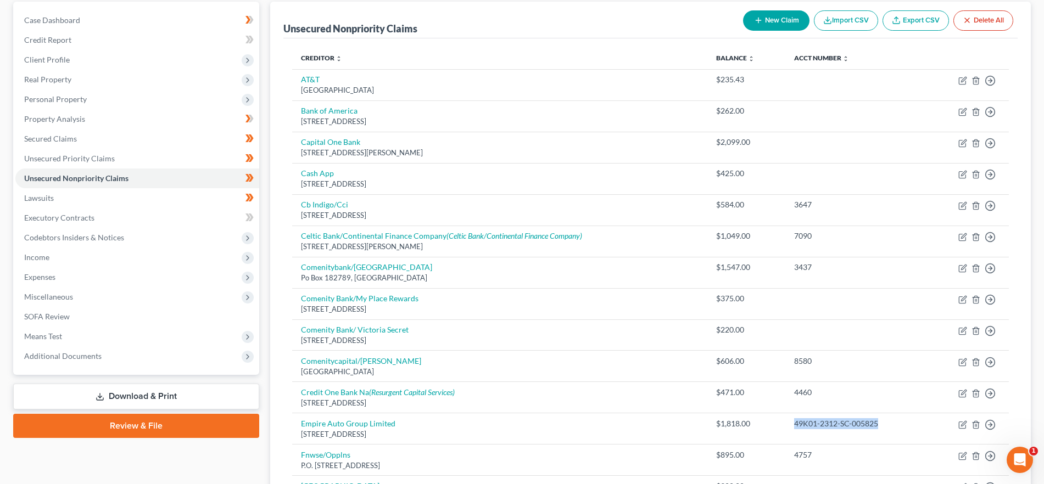
copy div "49K01-2312-SC-005825"
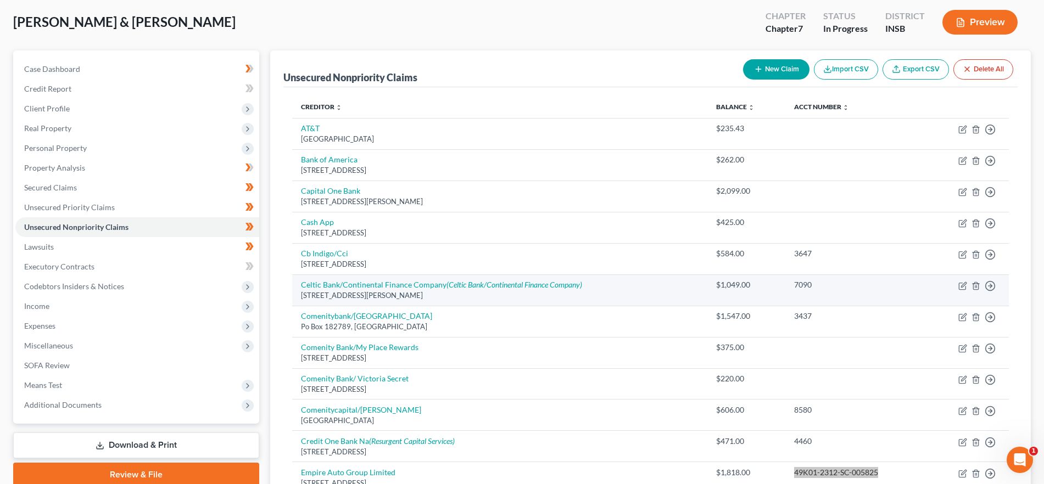
scroll to position [0, 0]
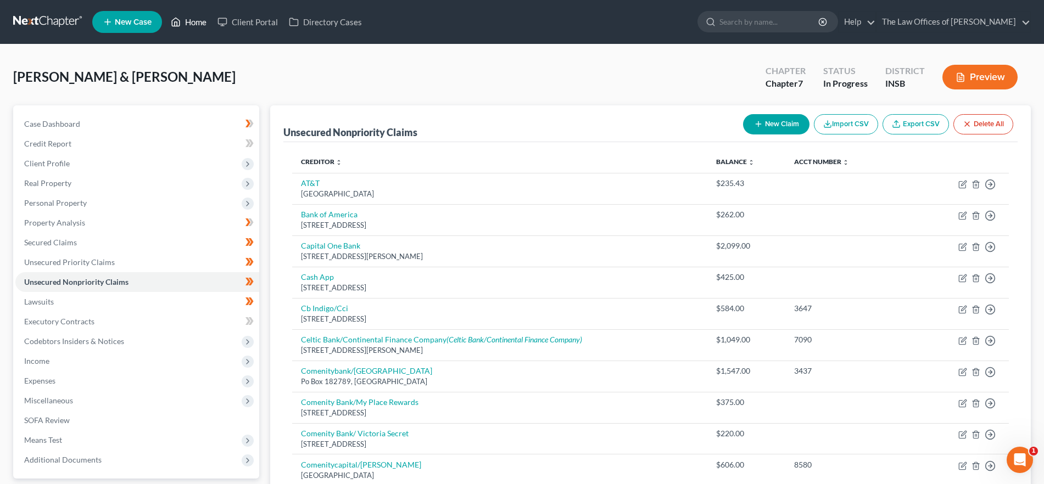
drag, startPoint x: 189, startPoint y: 26, endPoint x: 1017, endPoint y: 100, distance: 830.7
click at [189, 26] on link "Home" at bounding box center [188, 22] width 47 height 20
